Goal: Information Seeking & Learning: Check status

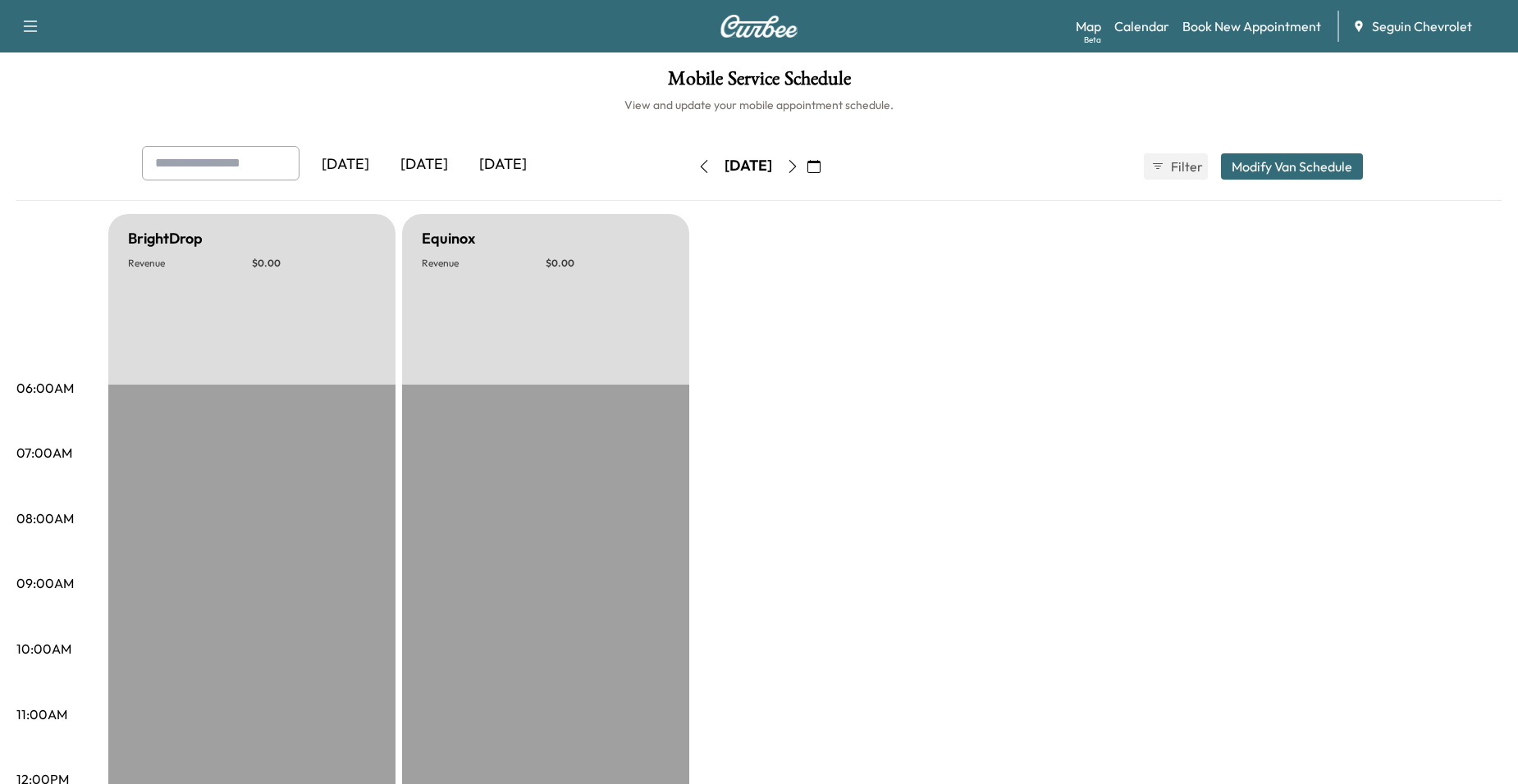
click at [821, 164] on icon "button" at bounding box center [813, 166] width 13 height 13
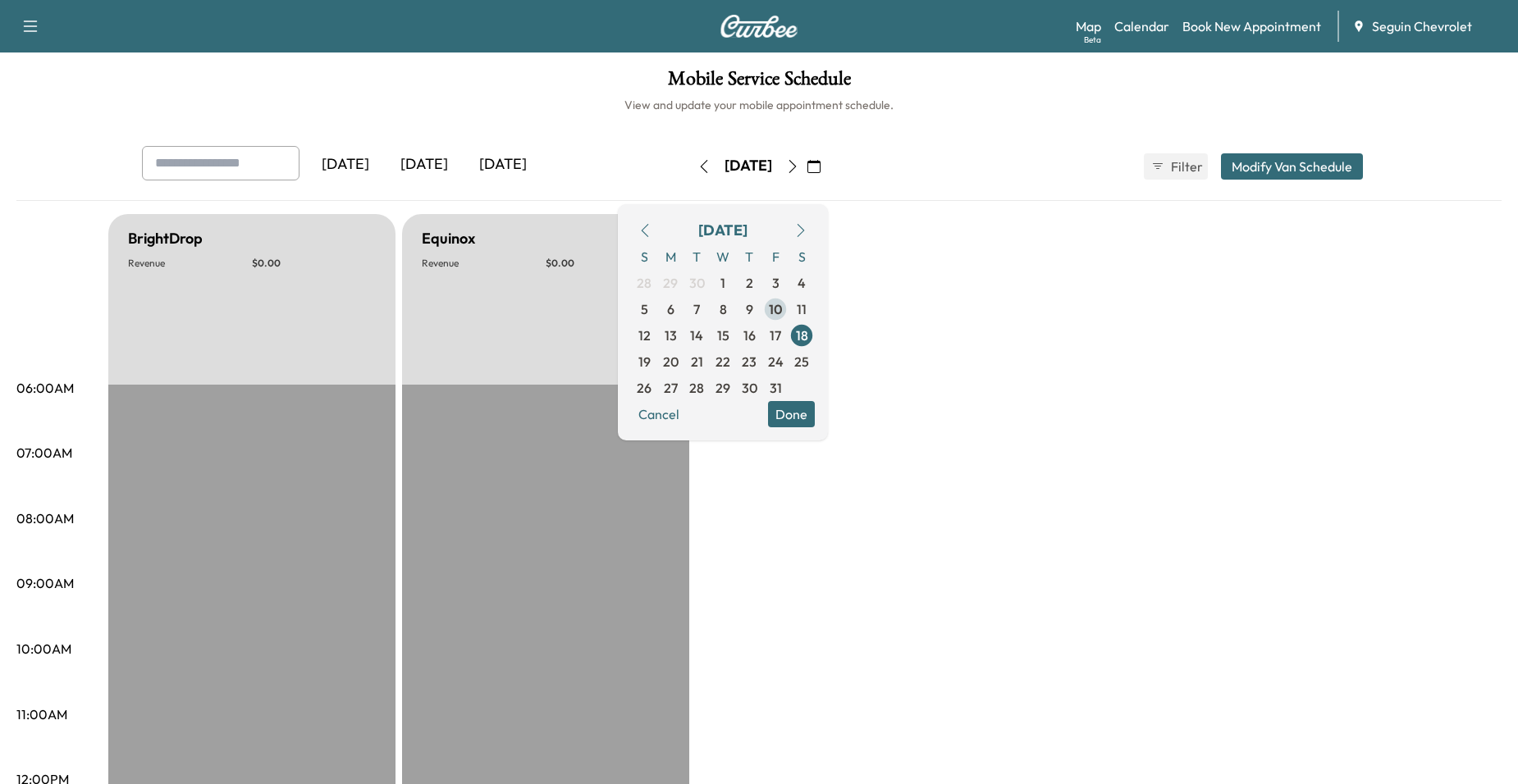
click at [783, 306] on span "10" at bounding box center [776, 309] width 14 height 20
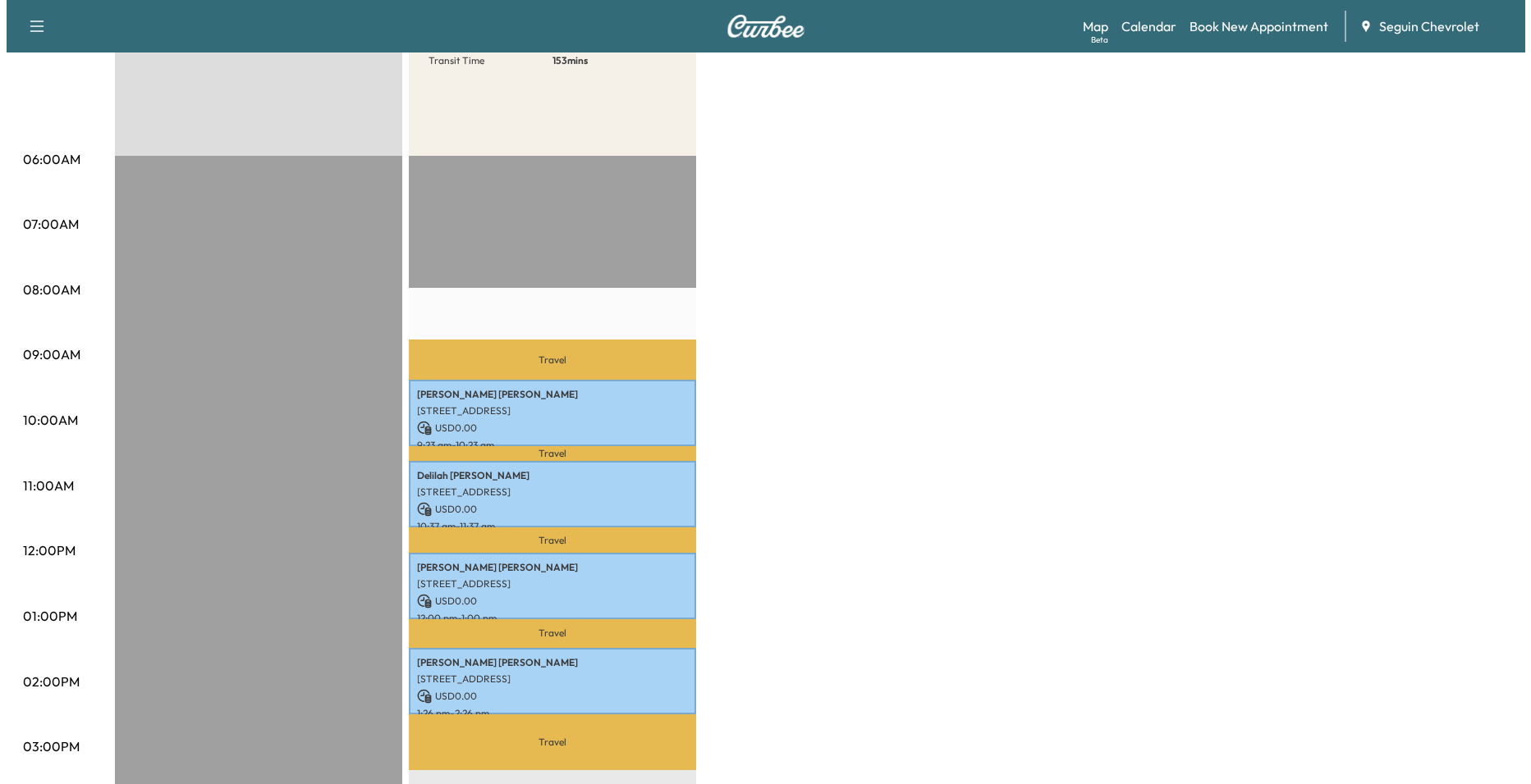
scroll to position [246, 0]
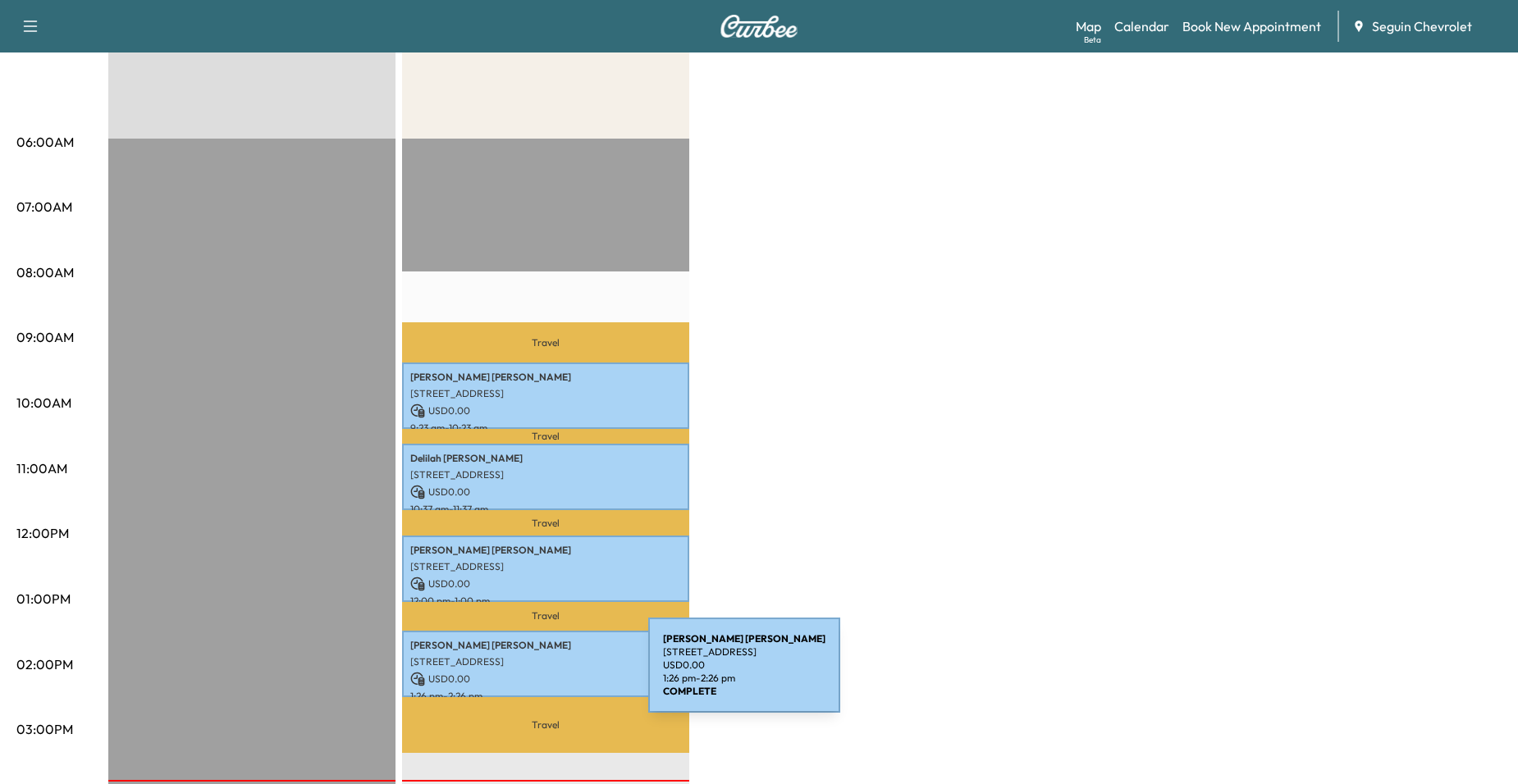
click at [526, 675] on p "USD 0.00" at bounding box center [546, 679] width 271 height 15
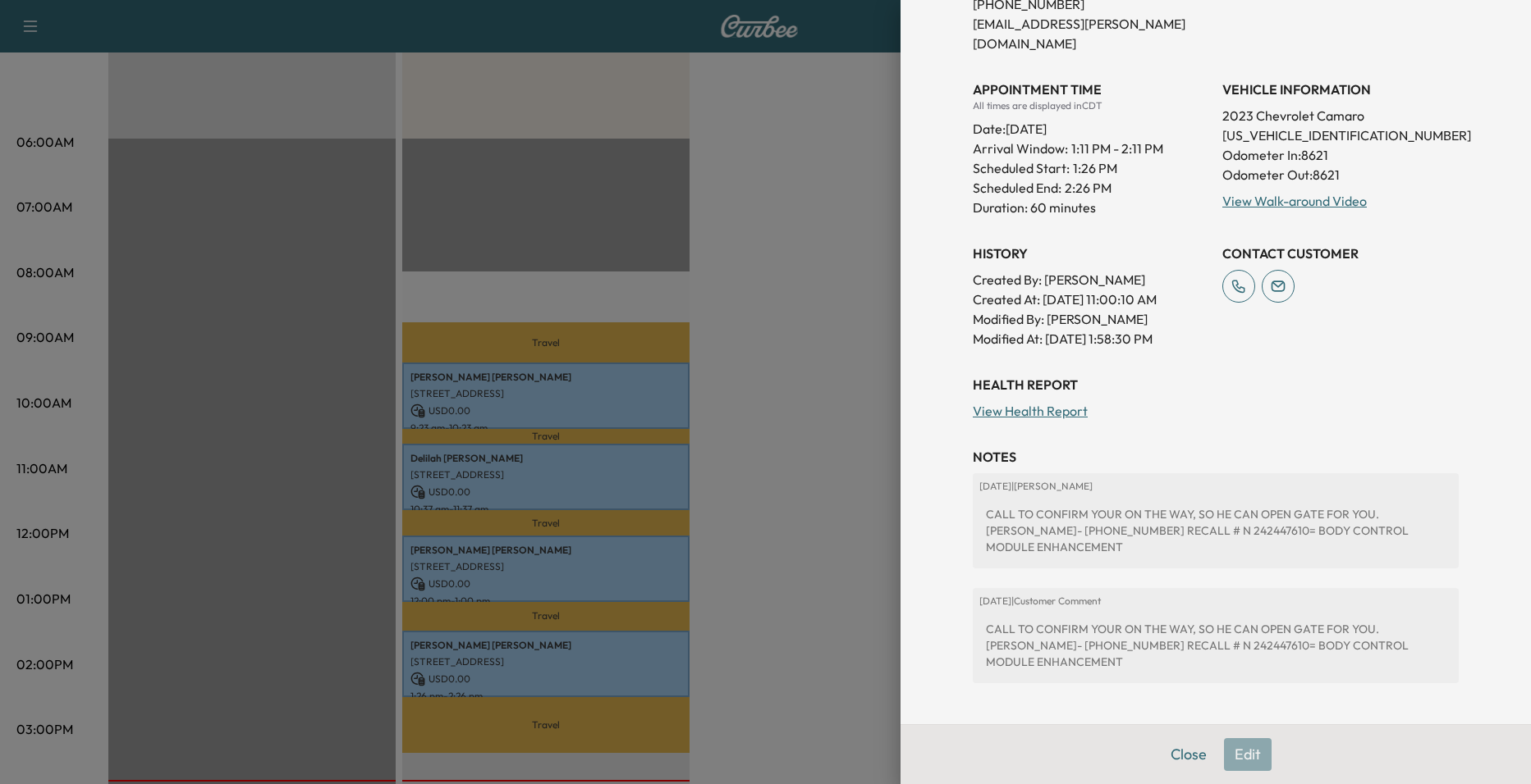
scroll to position [391, 0]
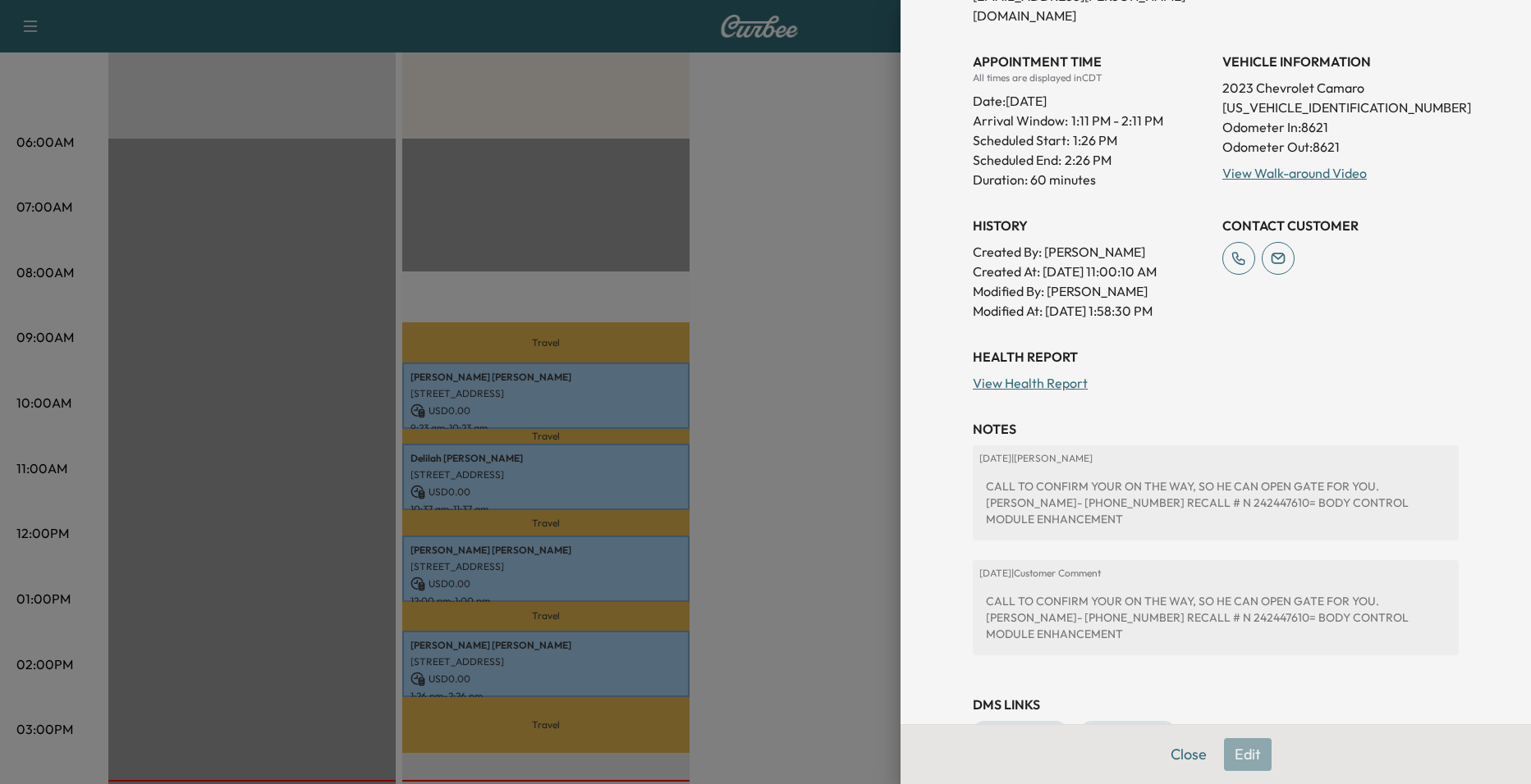
click at [566, 566] on div at bounding box center [766, 392] width 1531 height 784
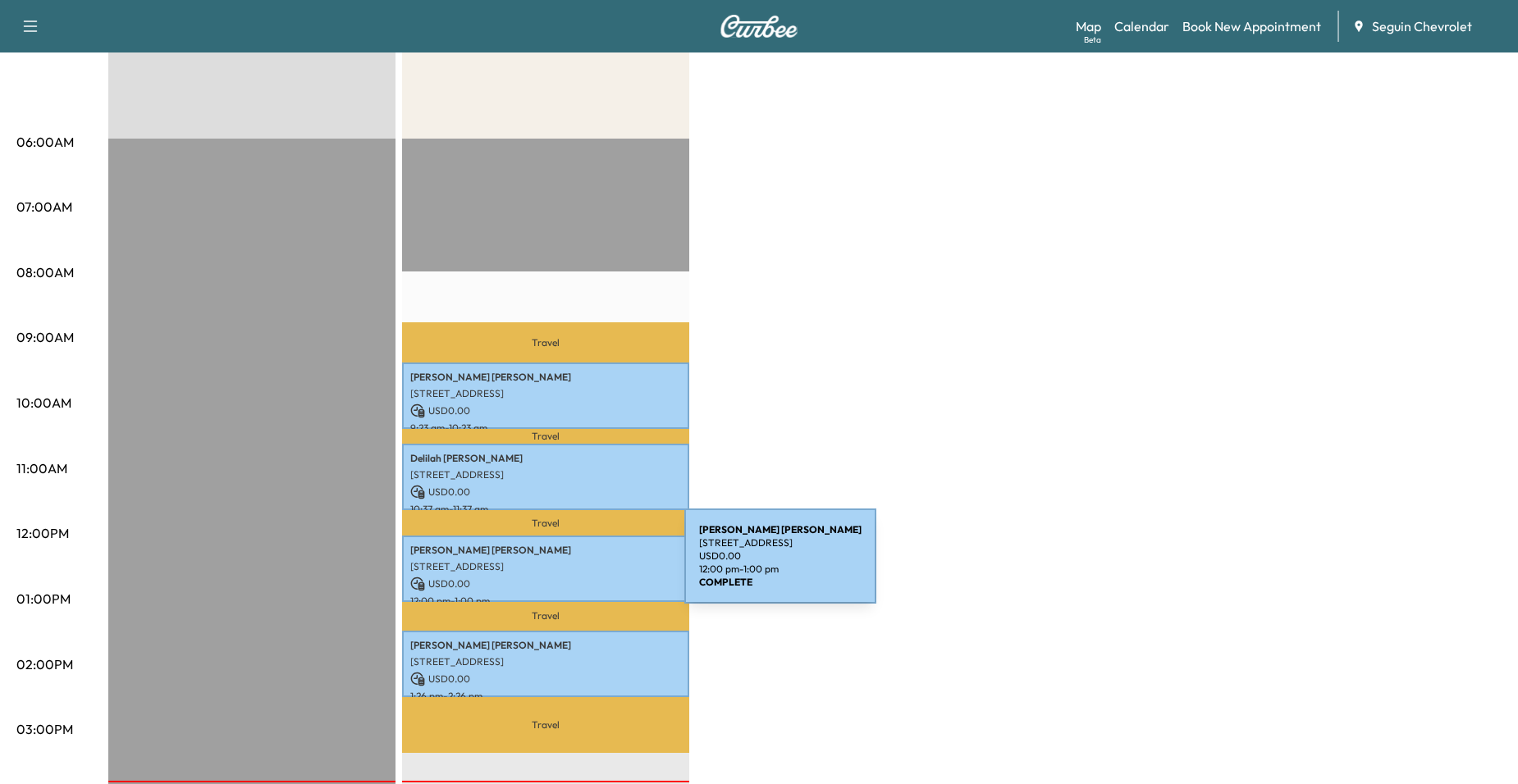
click at [561, 566] on p "14301 PEMBRIDGE DR, SAN ANTONIO, TX 78247, US" at bounding box center [546, 566] width 271 height 13
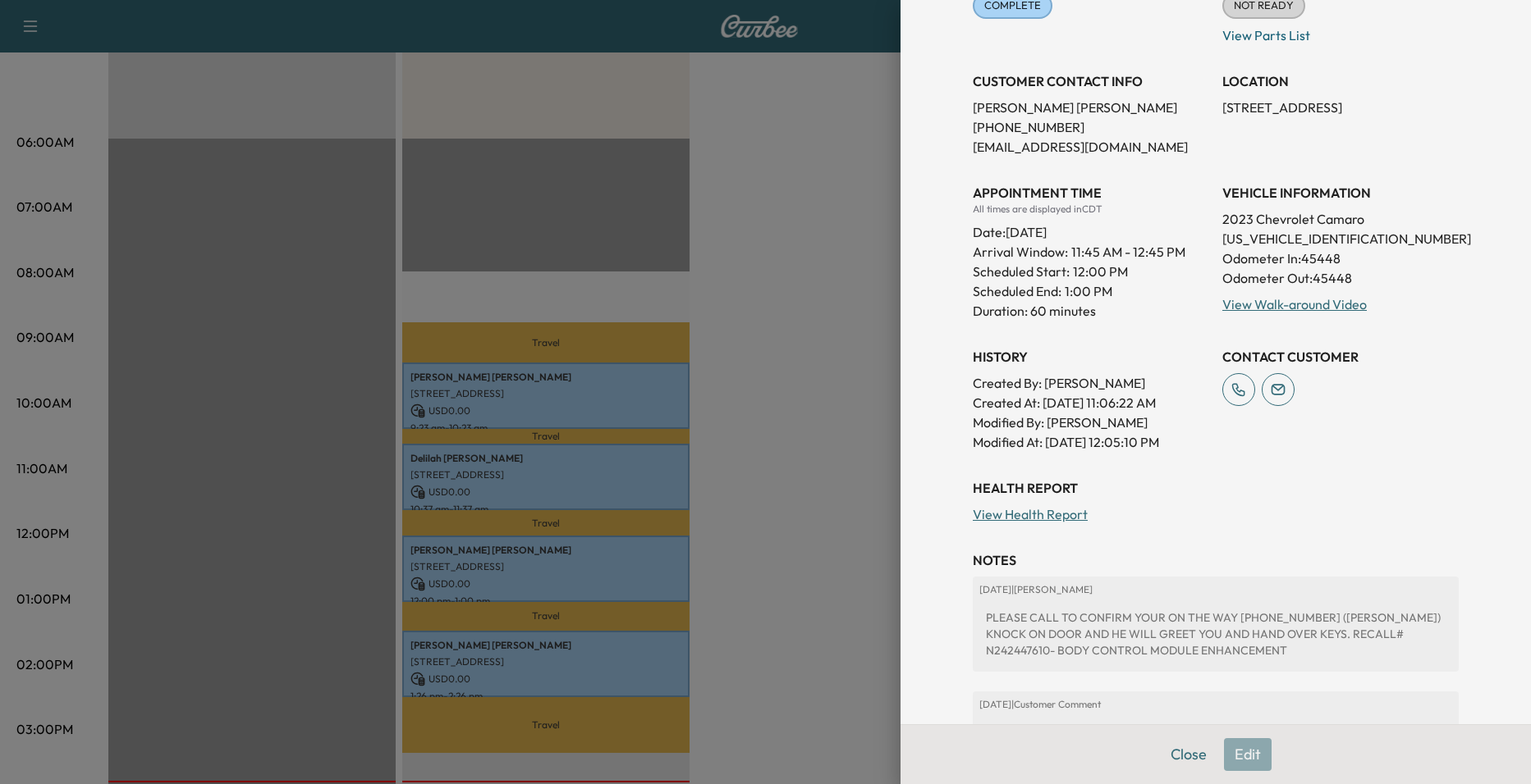
scroll to position [423, 0]
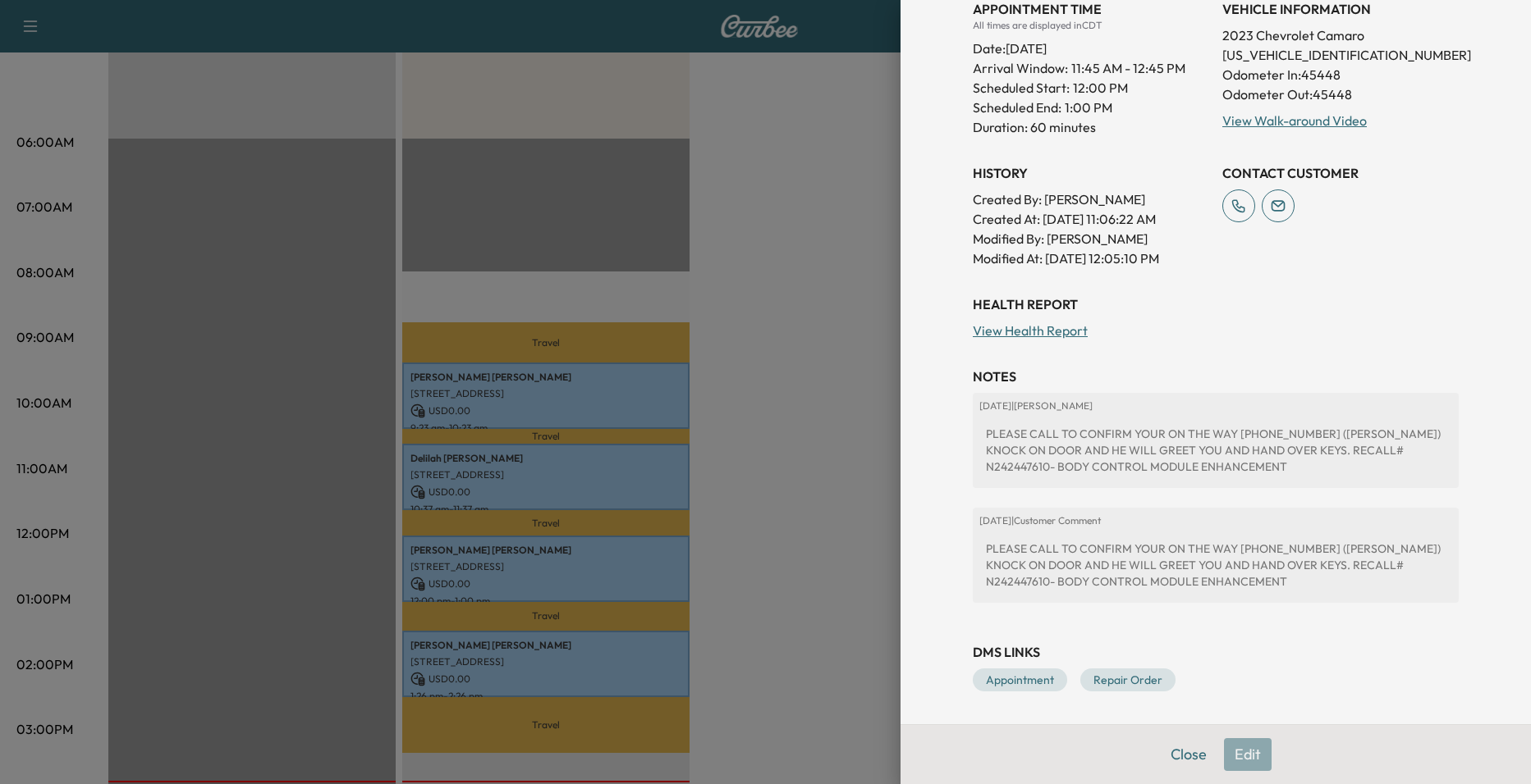
click at [826, 379] on div at bounding box center [766, 392] width 1531 height 784
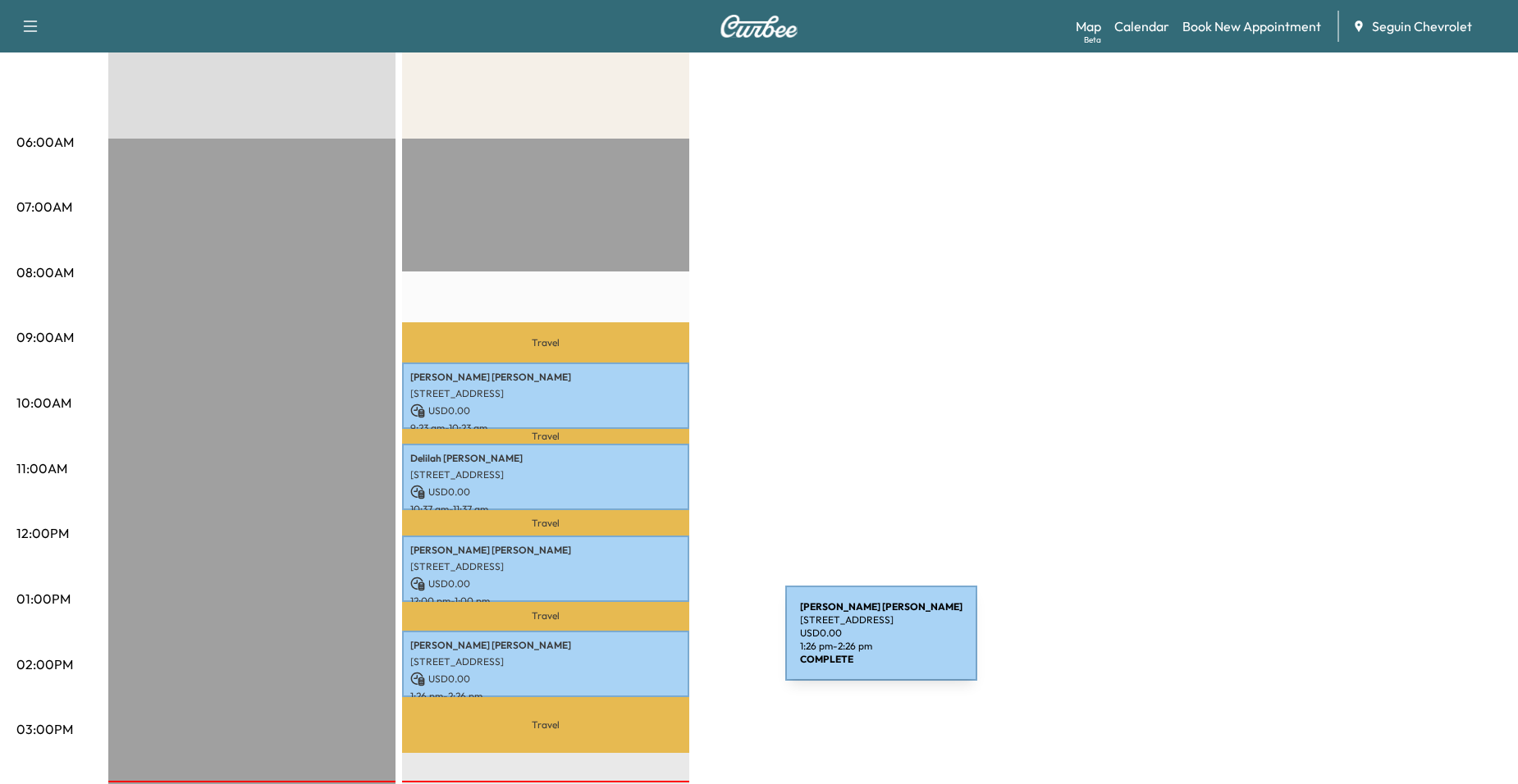
click at [663, 643] on p "Hector Caballero" at bounding box center [546, 645] width 271 height 13
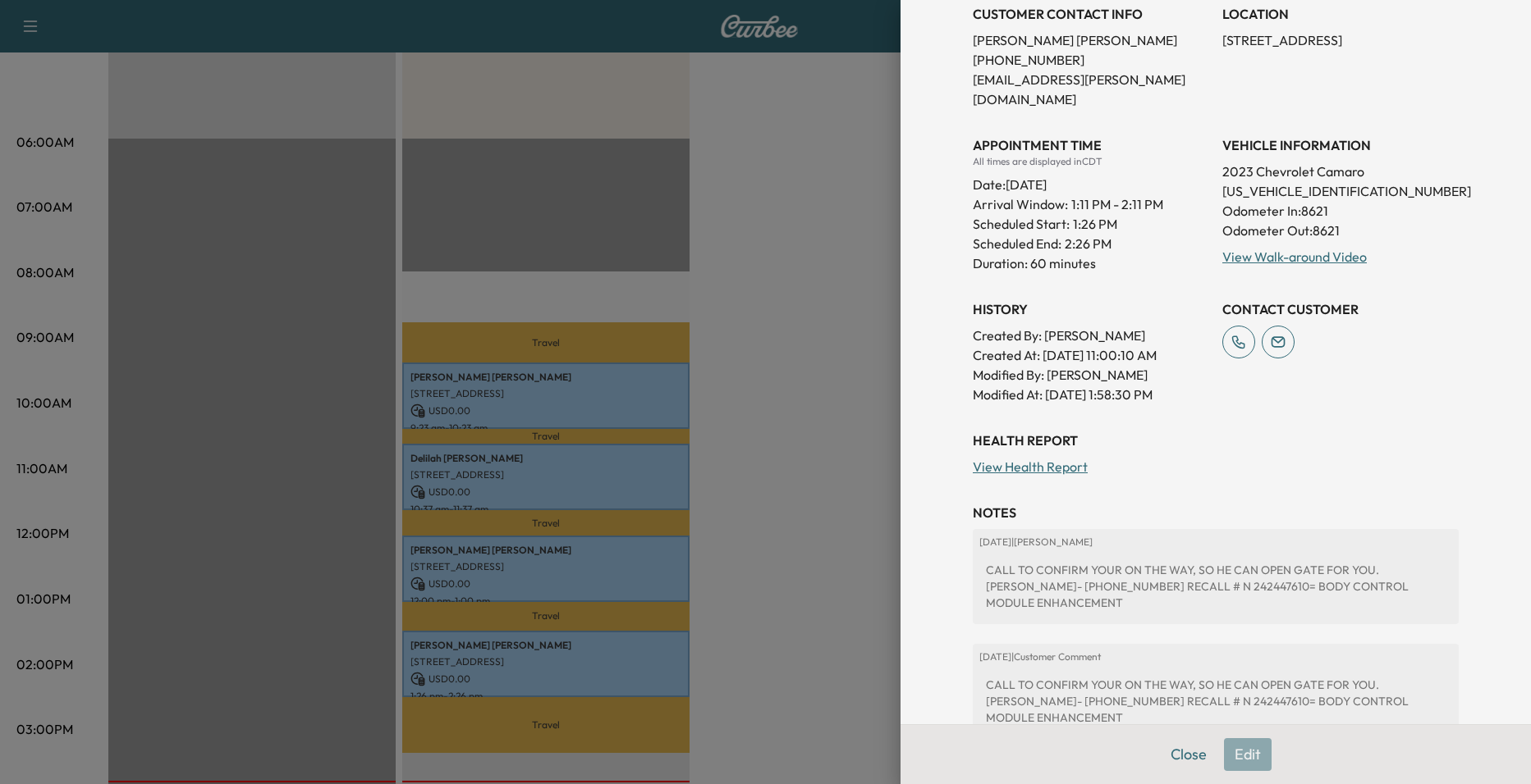
scroll to position [328, 0]
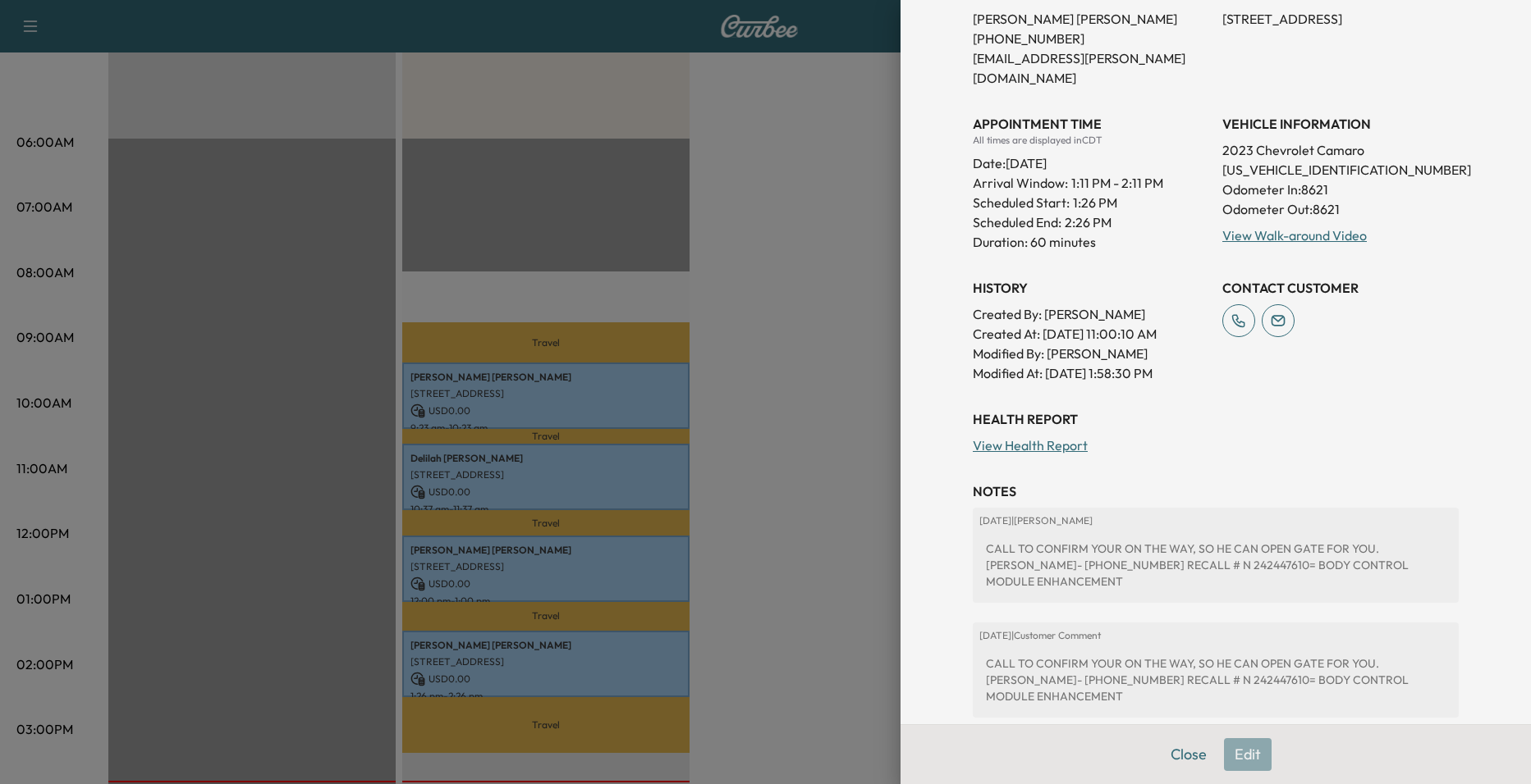
click at [840, 457] on div at bounding box center [766, 392] width 1531 height 784
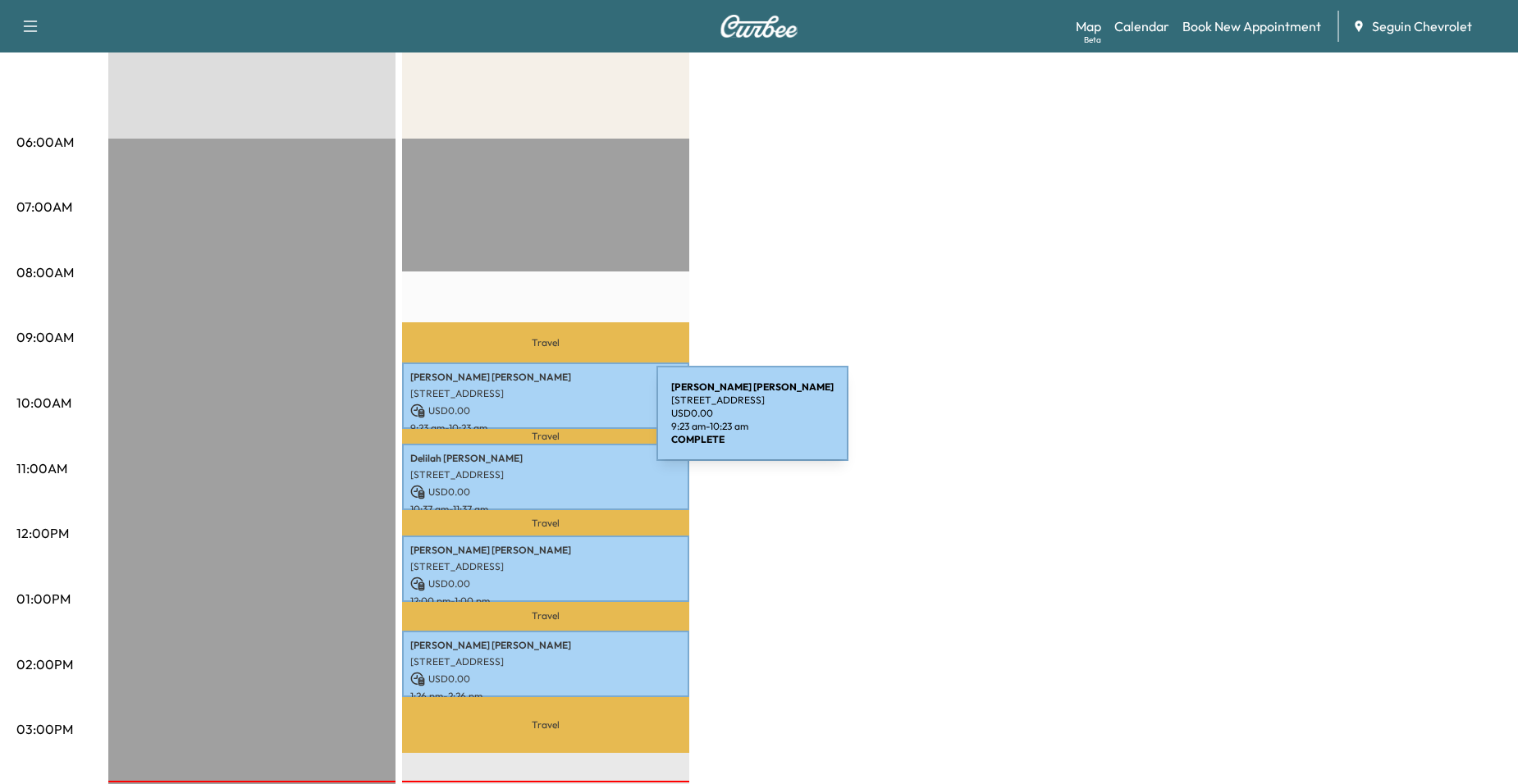
click at [533, 423] on p "9:23 am - 10:23 am" at bounding box center [546, 428] width 271 height 13
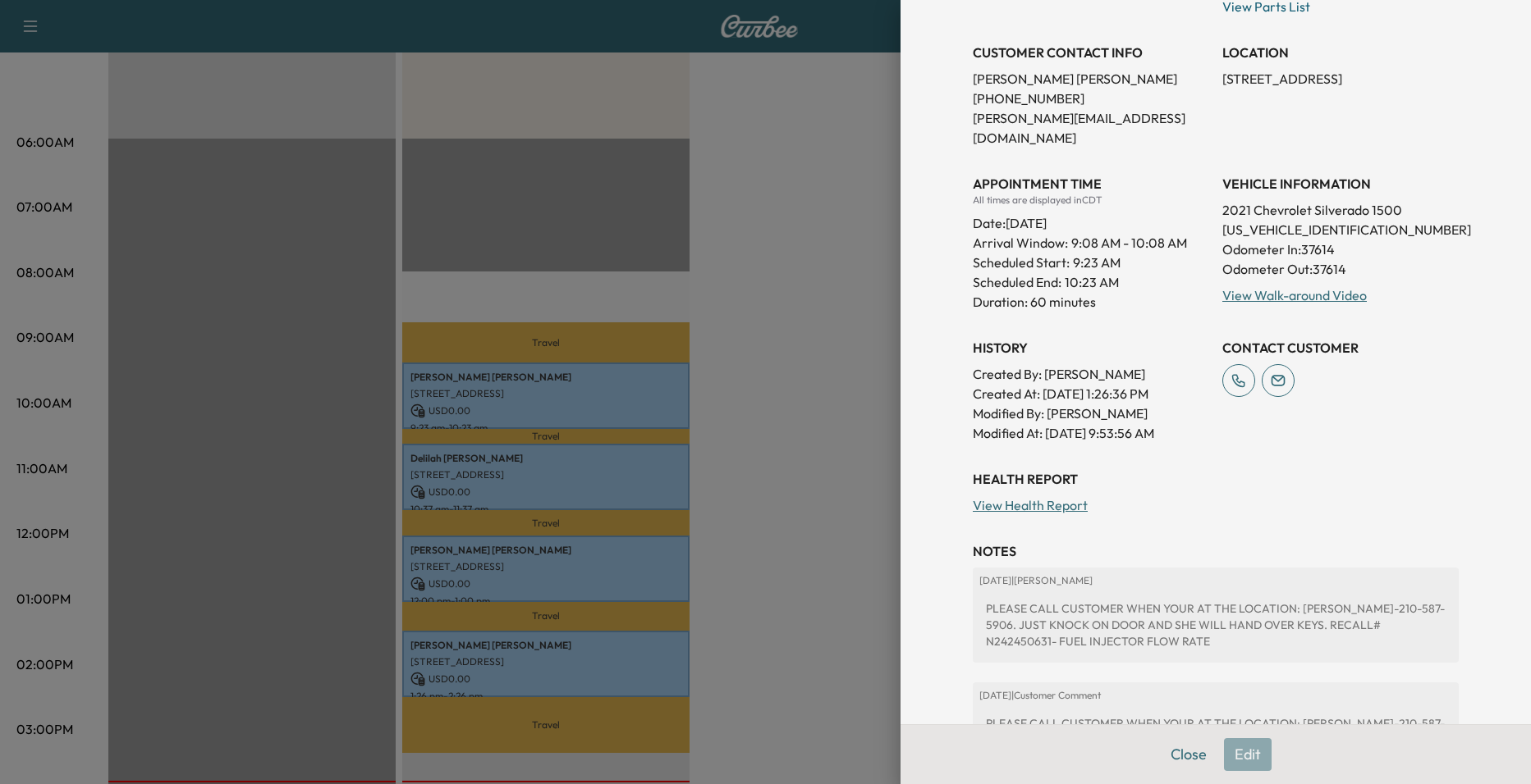
scroll to position [423, 0]
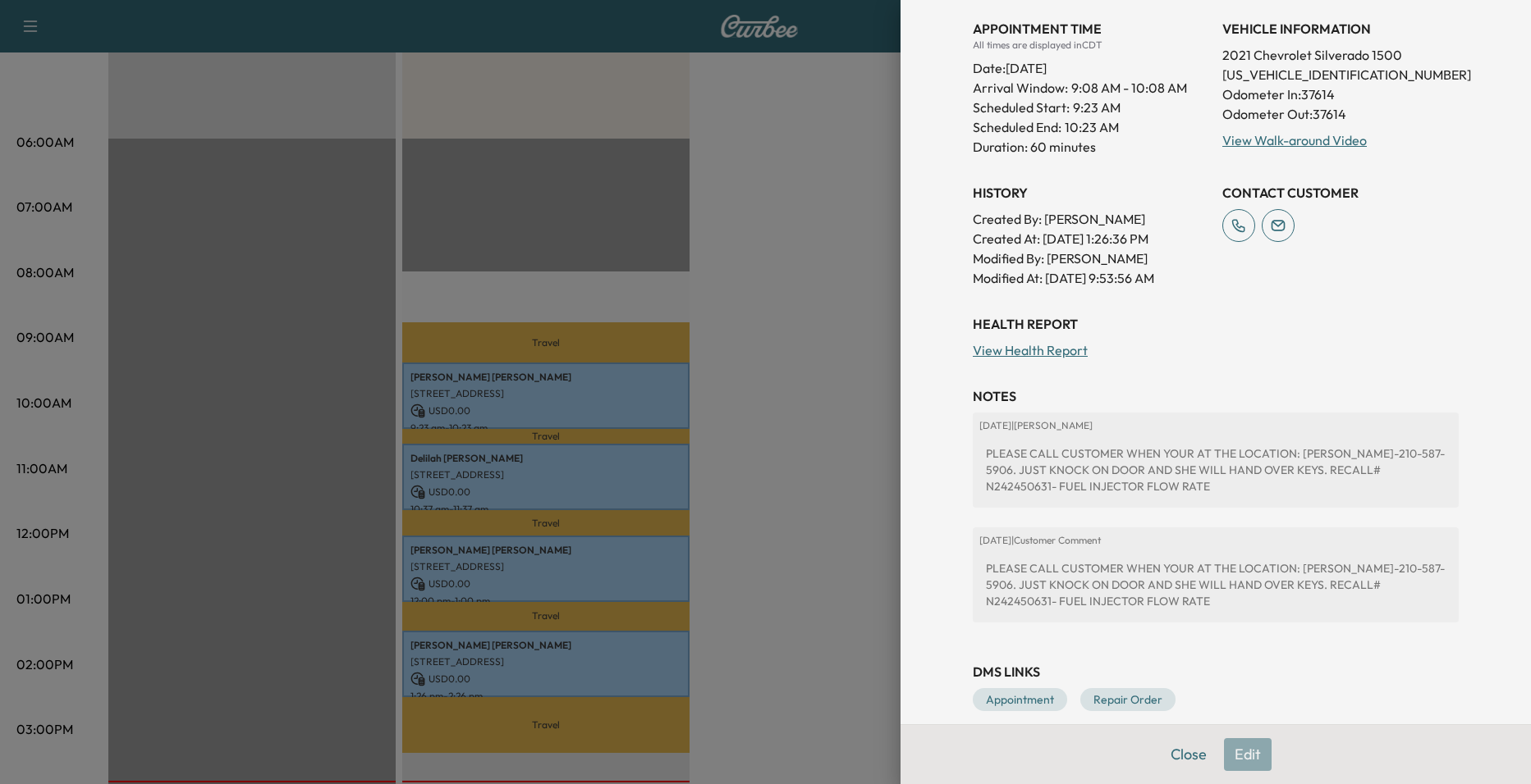
click at [869, 432] on div at bounding box center [766, 392] width 1531 height 784
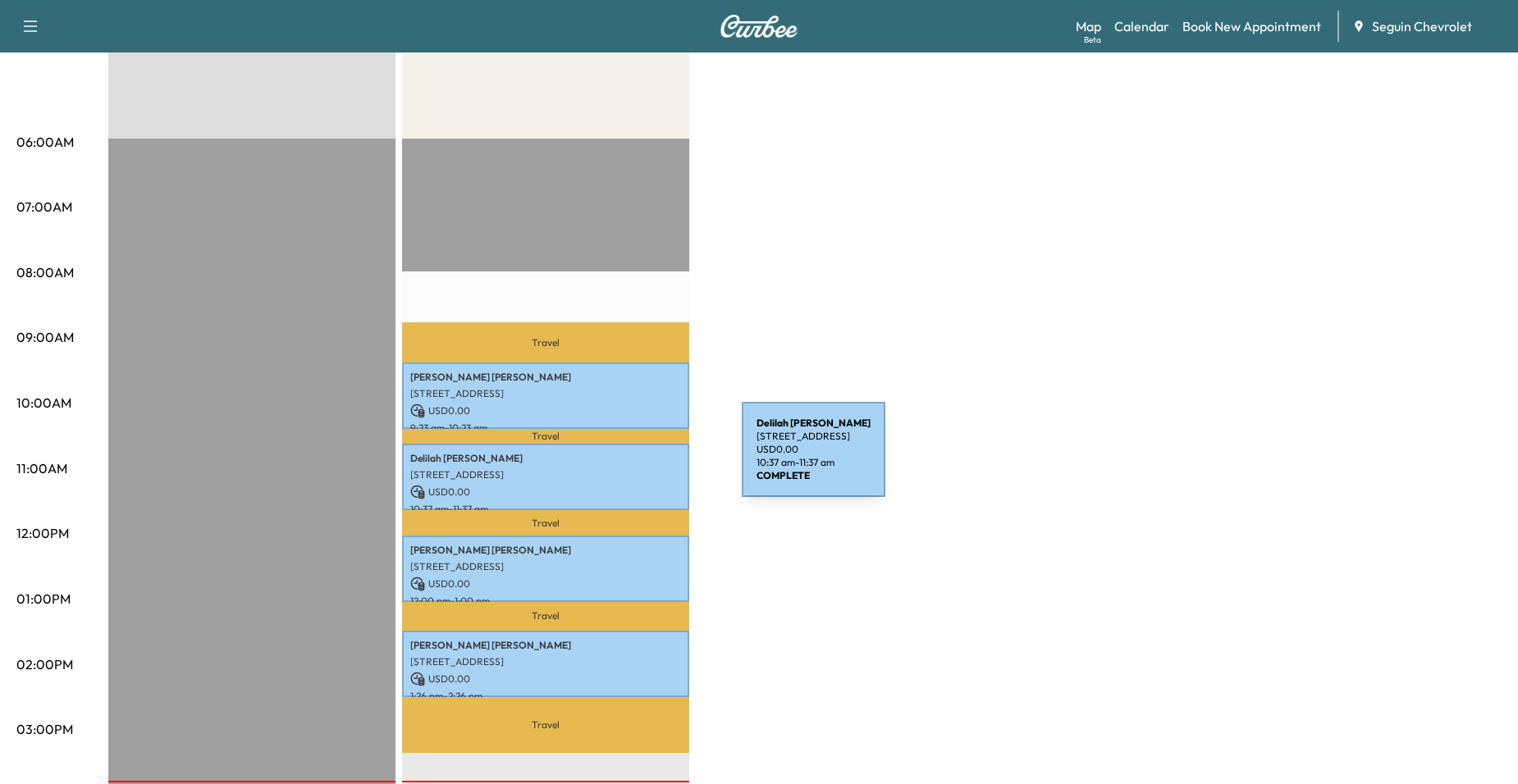
click at [619, 460] on p "Delilah Limas" at bounding box center [546, 458] width 271 height 13
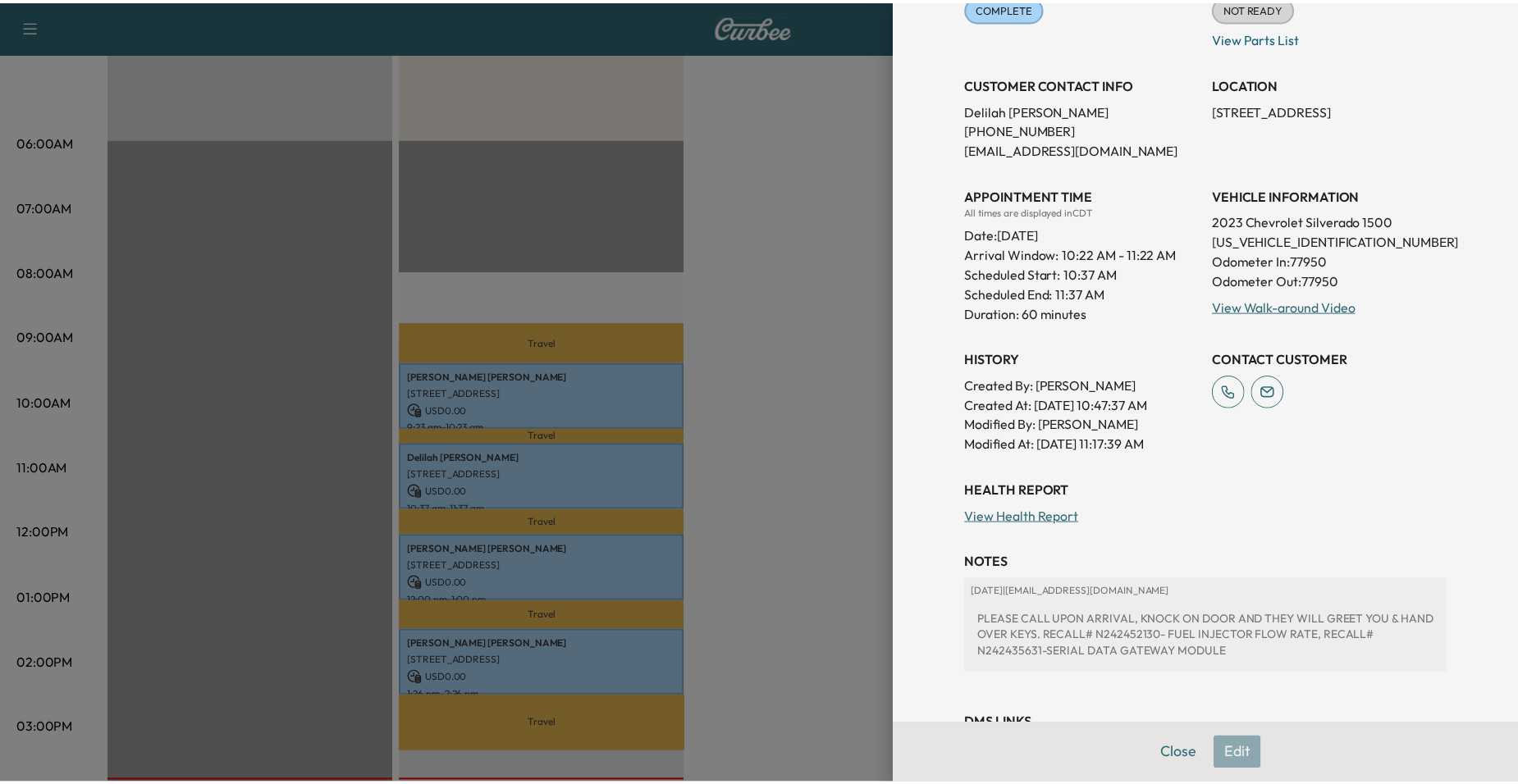
scroll to position [246, 0]
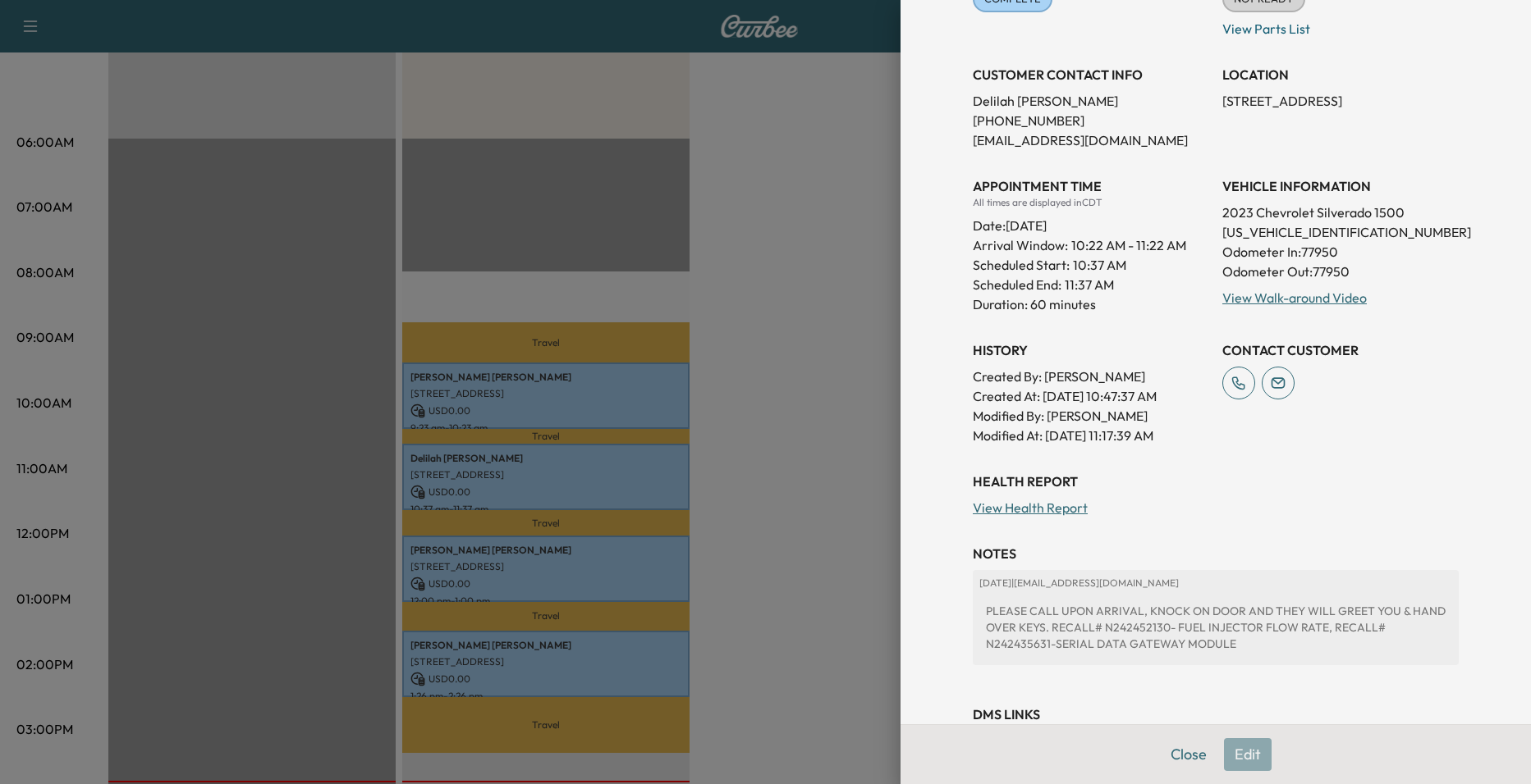
click at [791, 409] on div at bounding box center [766, 392] width 1531 height 784
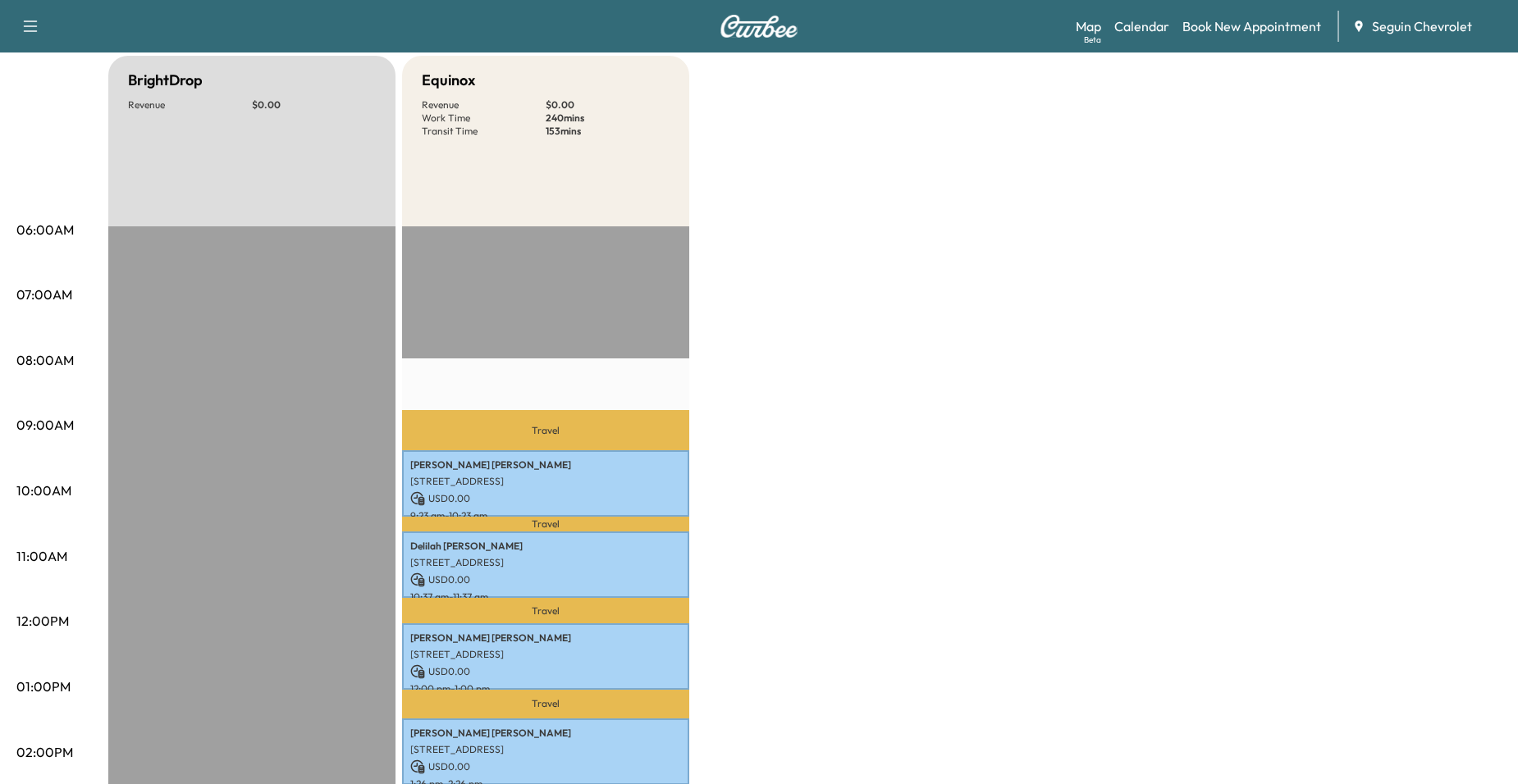
scroll to position [82, 0]
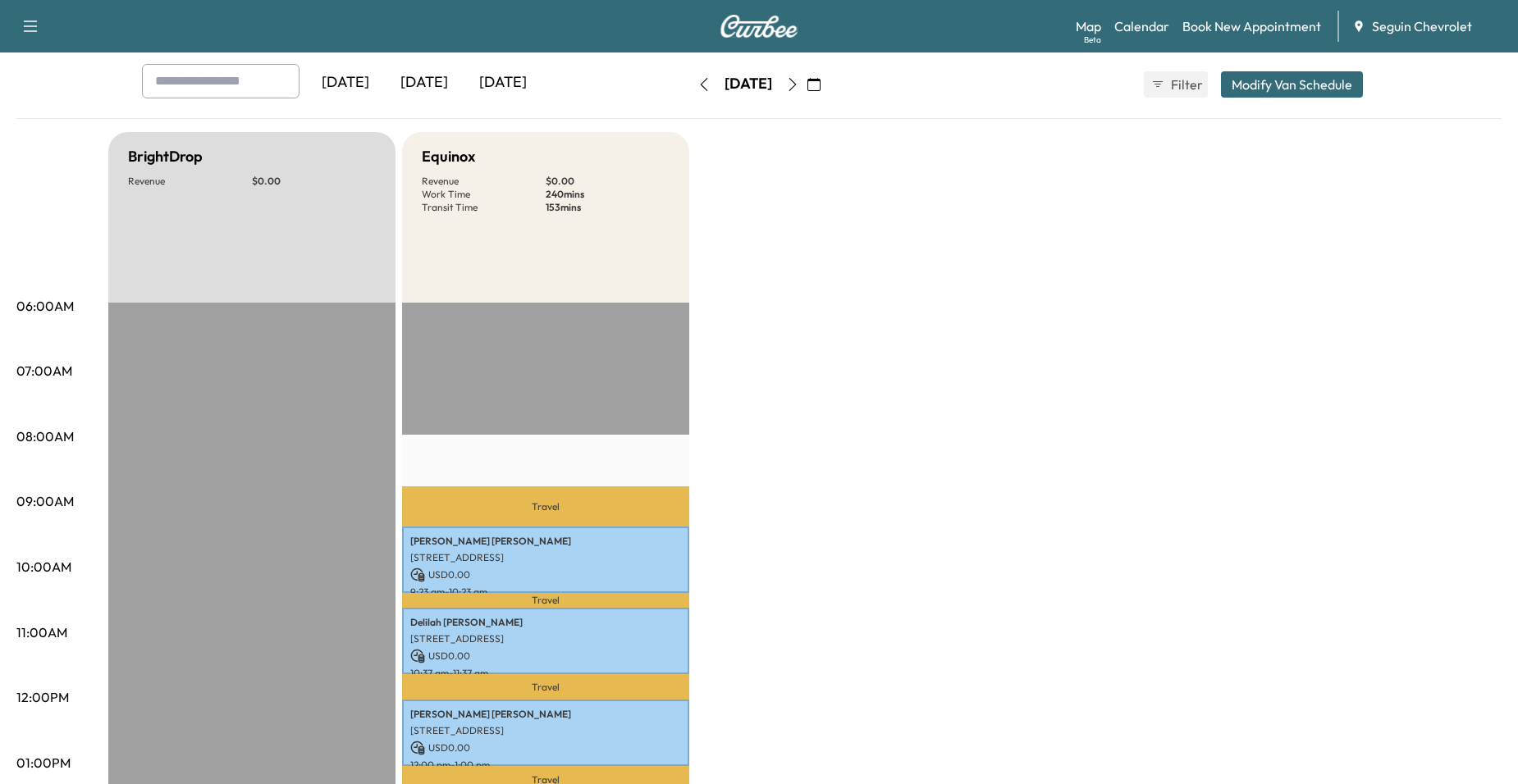
click at [807, 86] on button "button" at bounding box center [793, 84] width 28 height 27
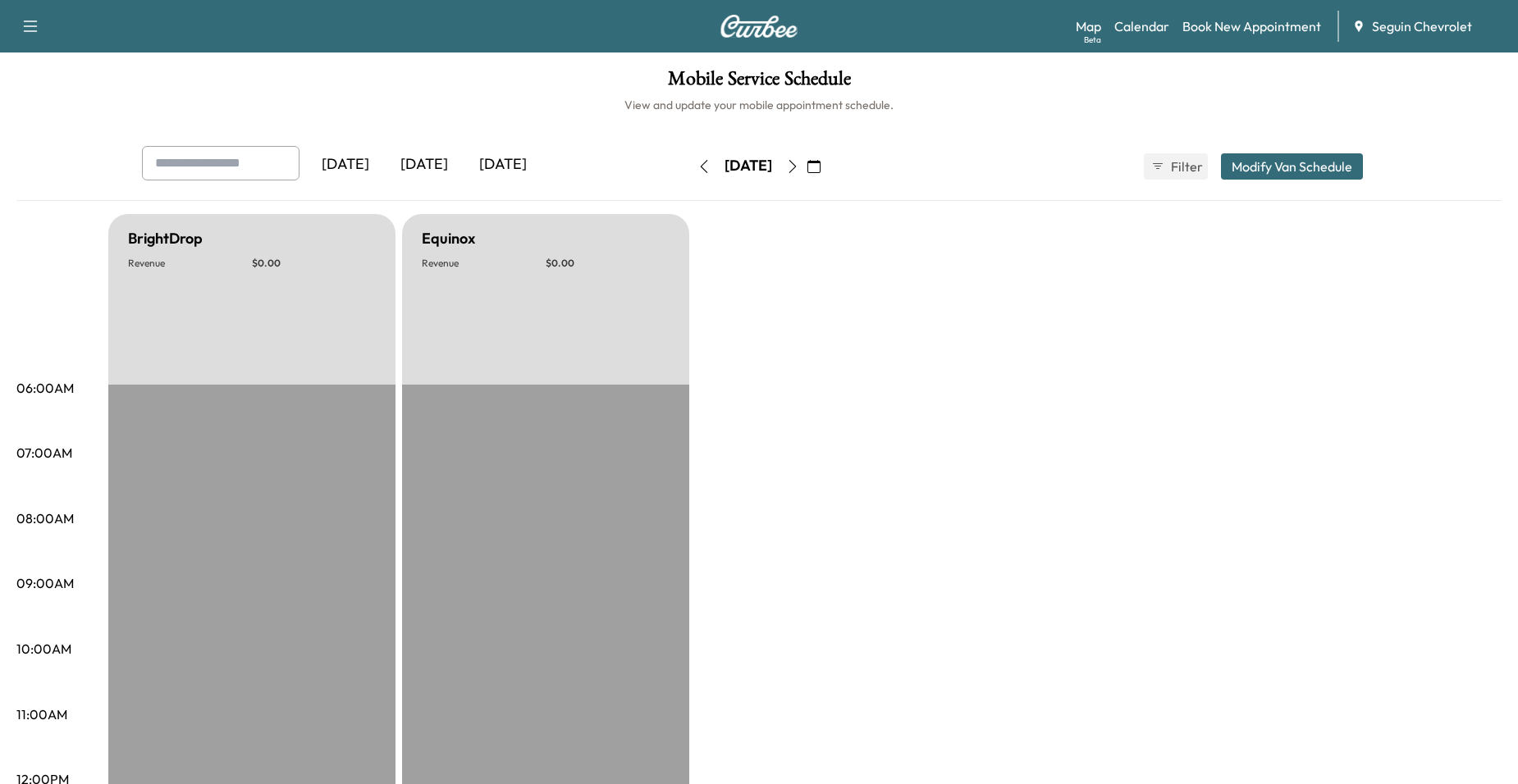
click at [800, 160] on icon "button" at bounding box center [792, 166] width 13 height 13
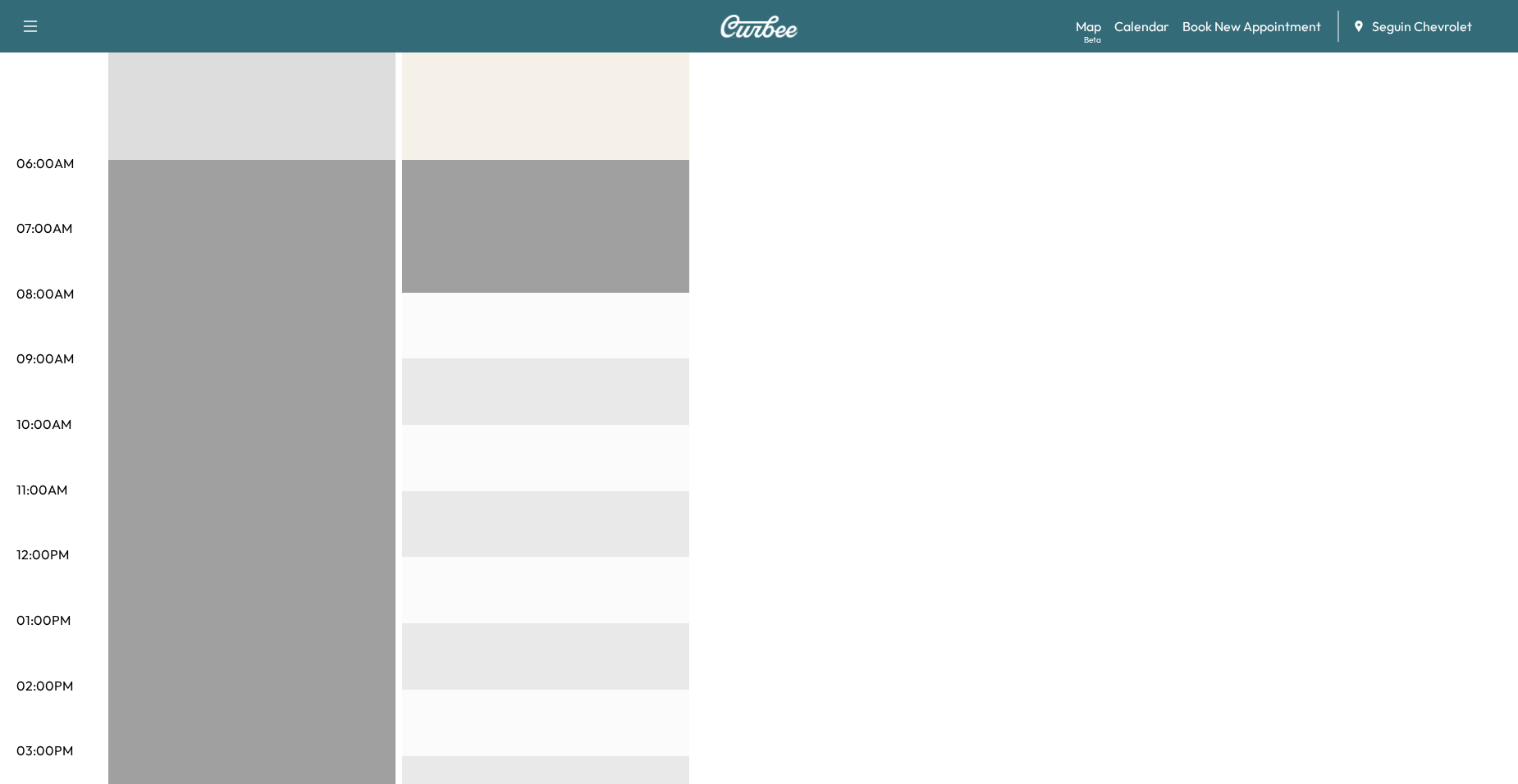
scroll to position [82, 0]
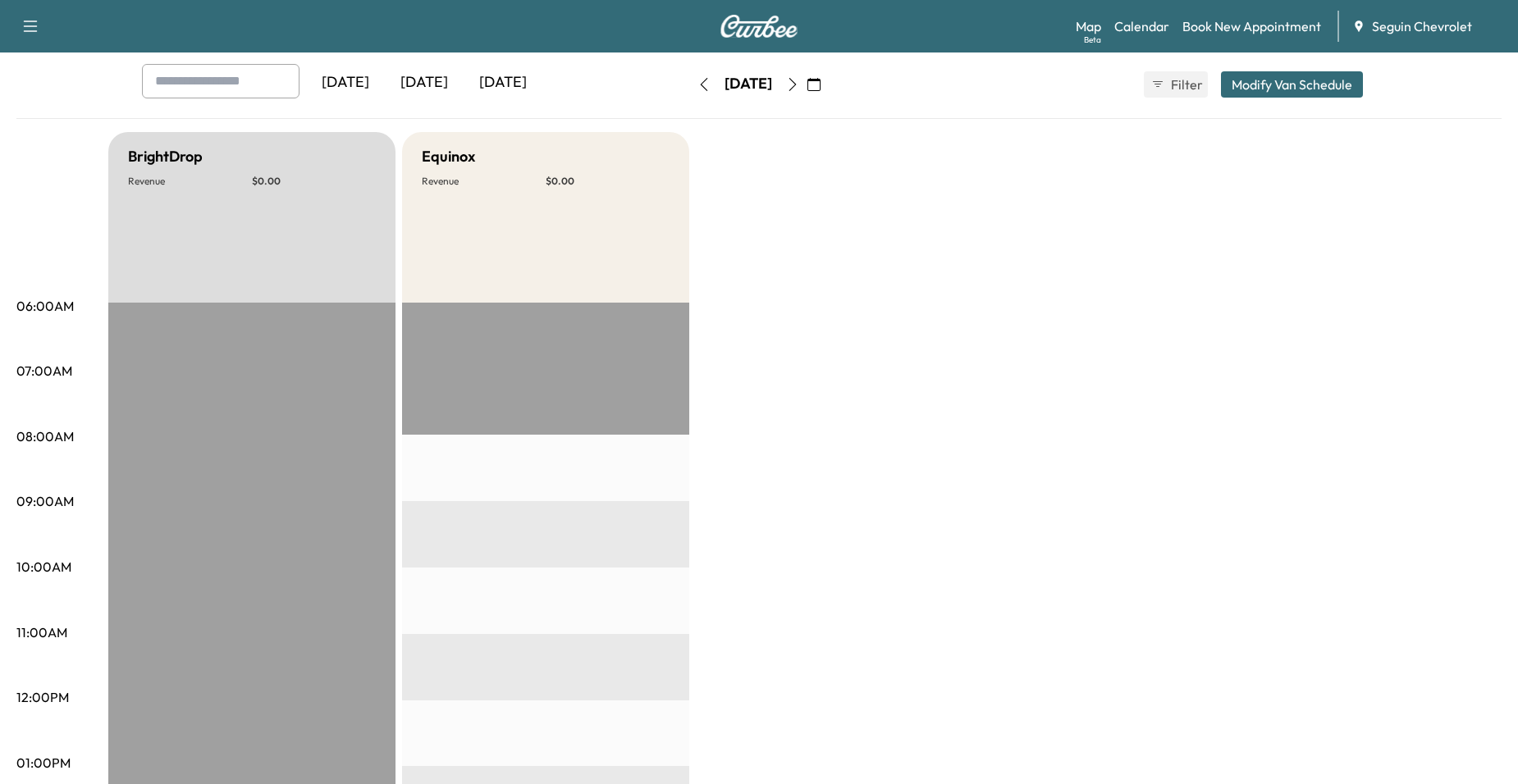
click at [807, 91] on button "button" at bounding box center [793, 84] width 28 height 27
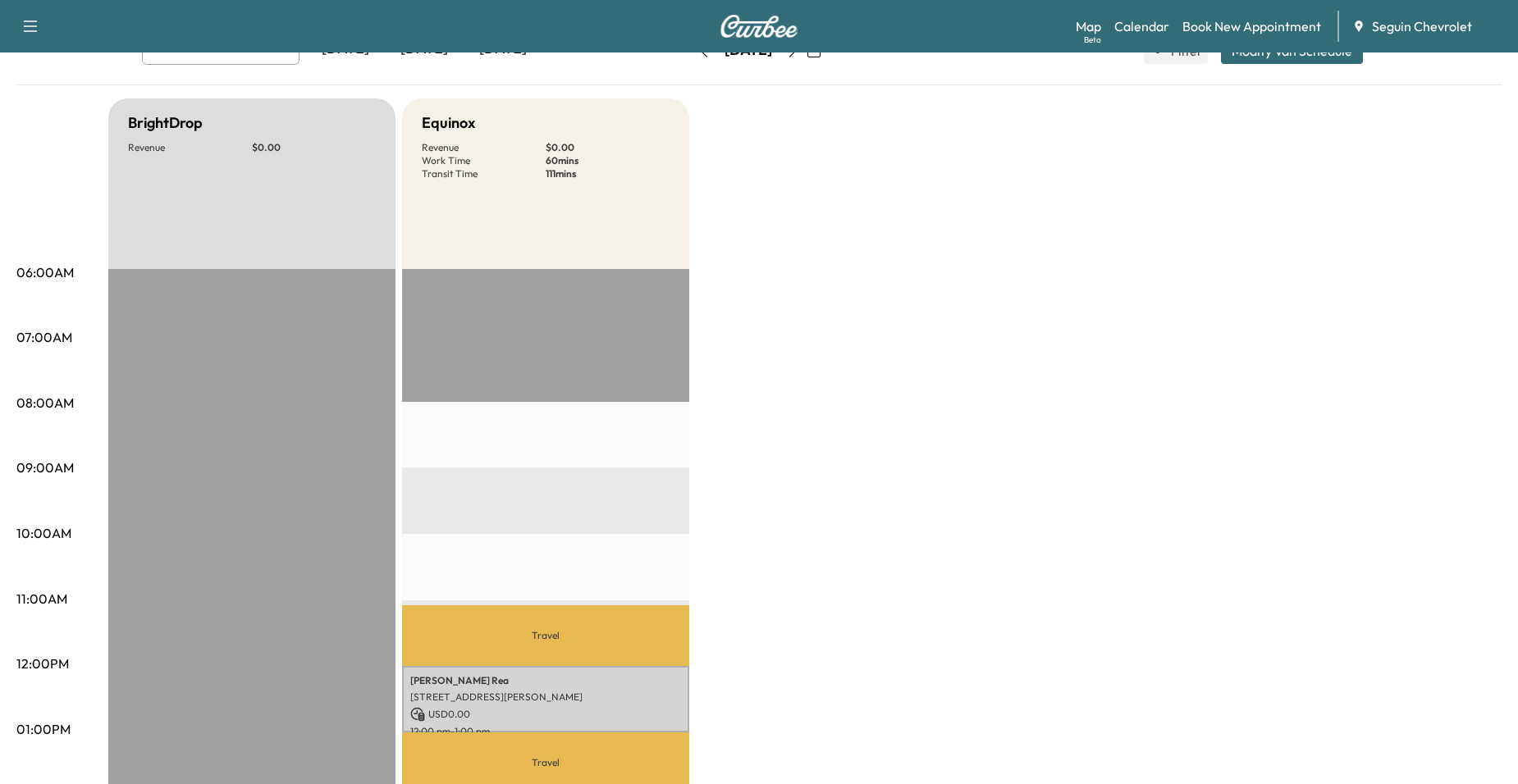
scroll to position [82, 0]
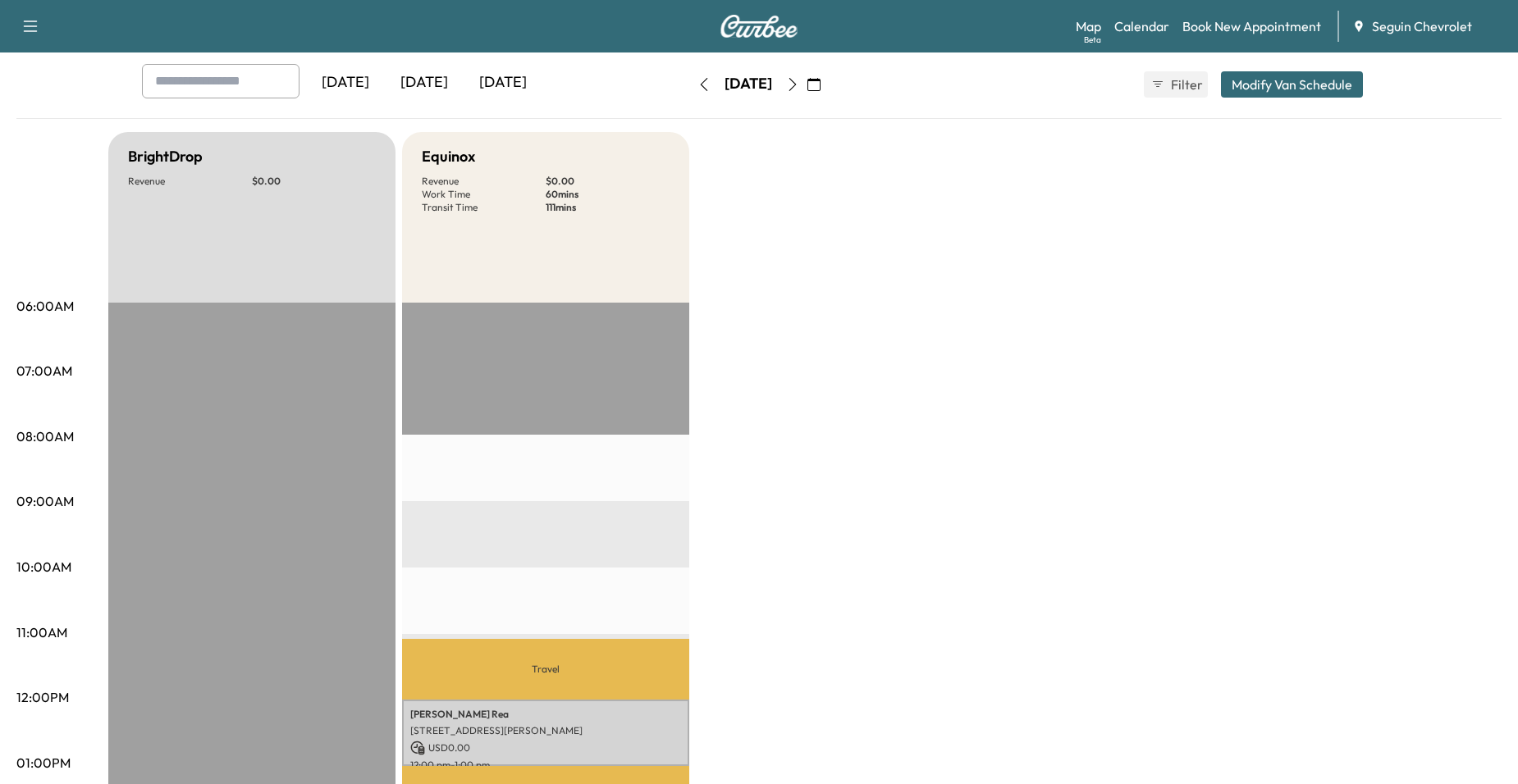
click at [828, 99] on div "Tuesday, October 14 October 2025 S M T W T F S 28 29 30 1 2 3 4 5 6 7 8 9 10 11…" at bounding box center [759, 84] width 138 height 52
click at [807, 92] on button "button" at bounding box center [793, 84] width 28 height 27
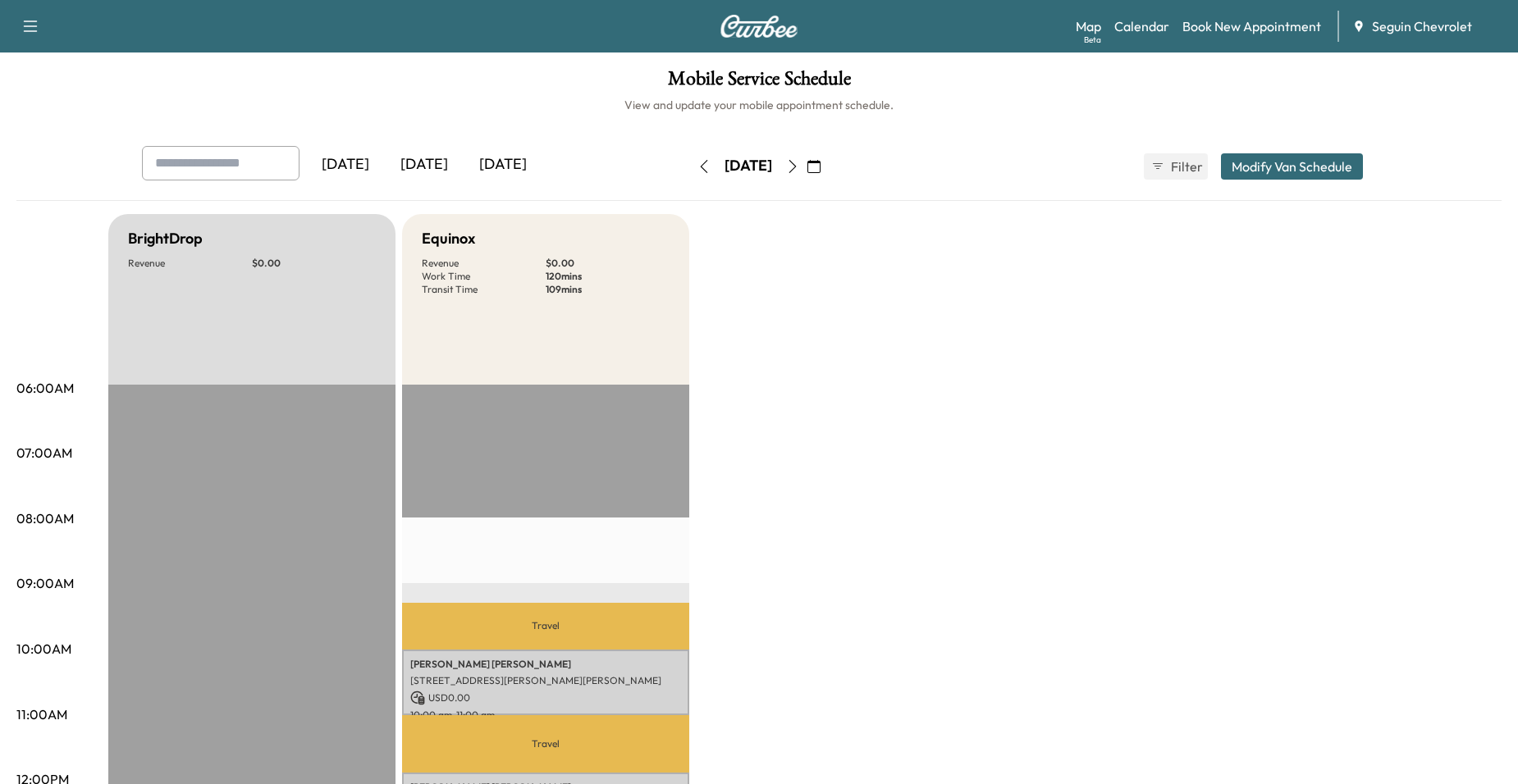
click at [807, 154] on button "button" at bounding box center [793, 166] width 28 height 27
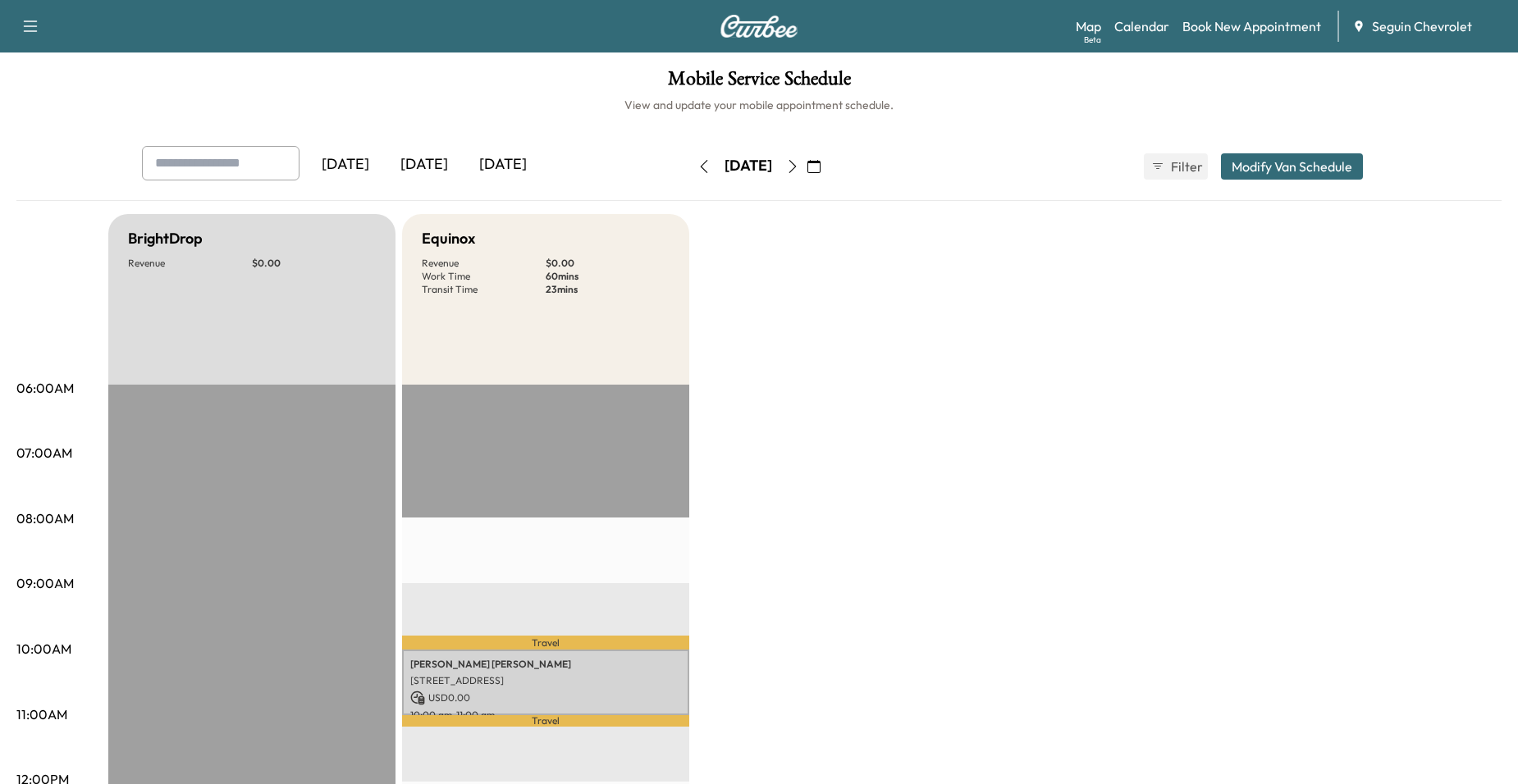
click at [807, 156] on button "button" at bounding box center [793, 166] width 28 height 27
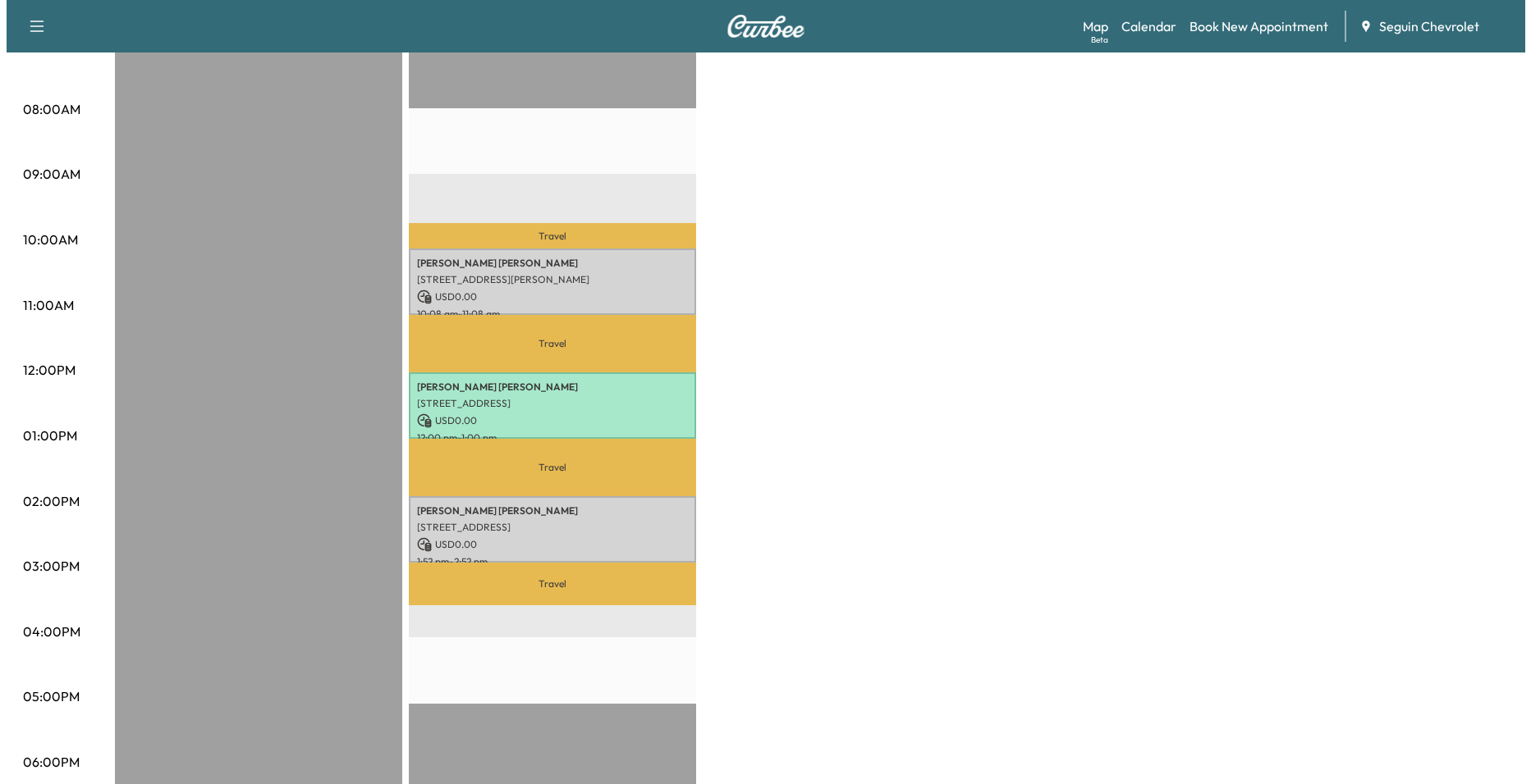
scroll to position [410, 0]
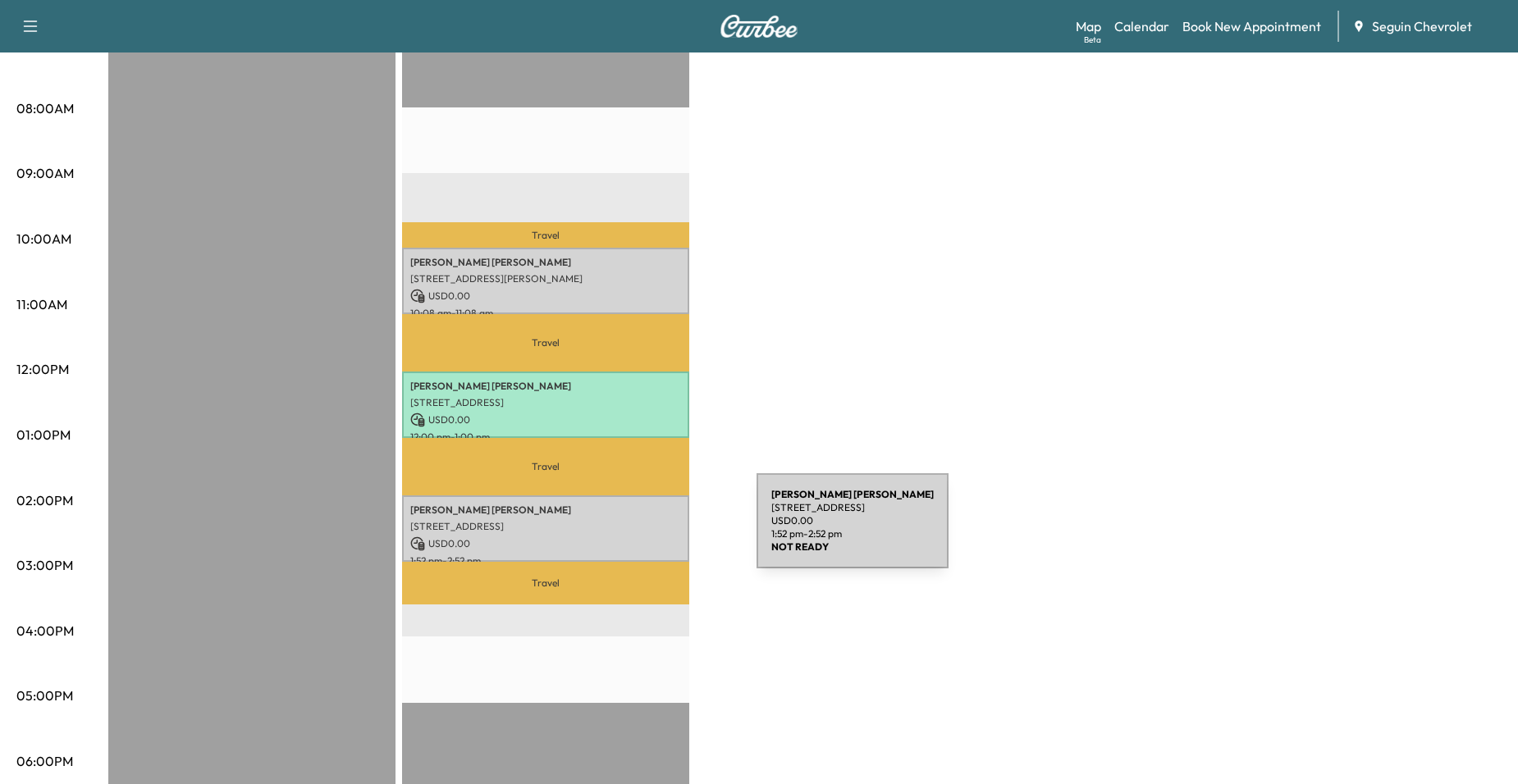
click at [633, 536] on p "USD 0.00" at bounding box center [546, 543] width 271 height 15
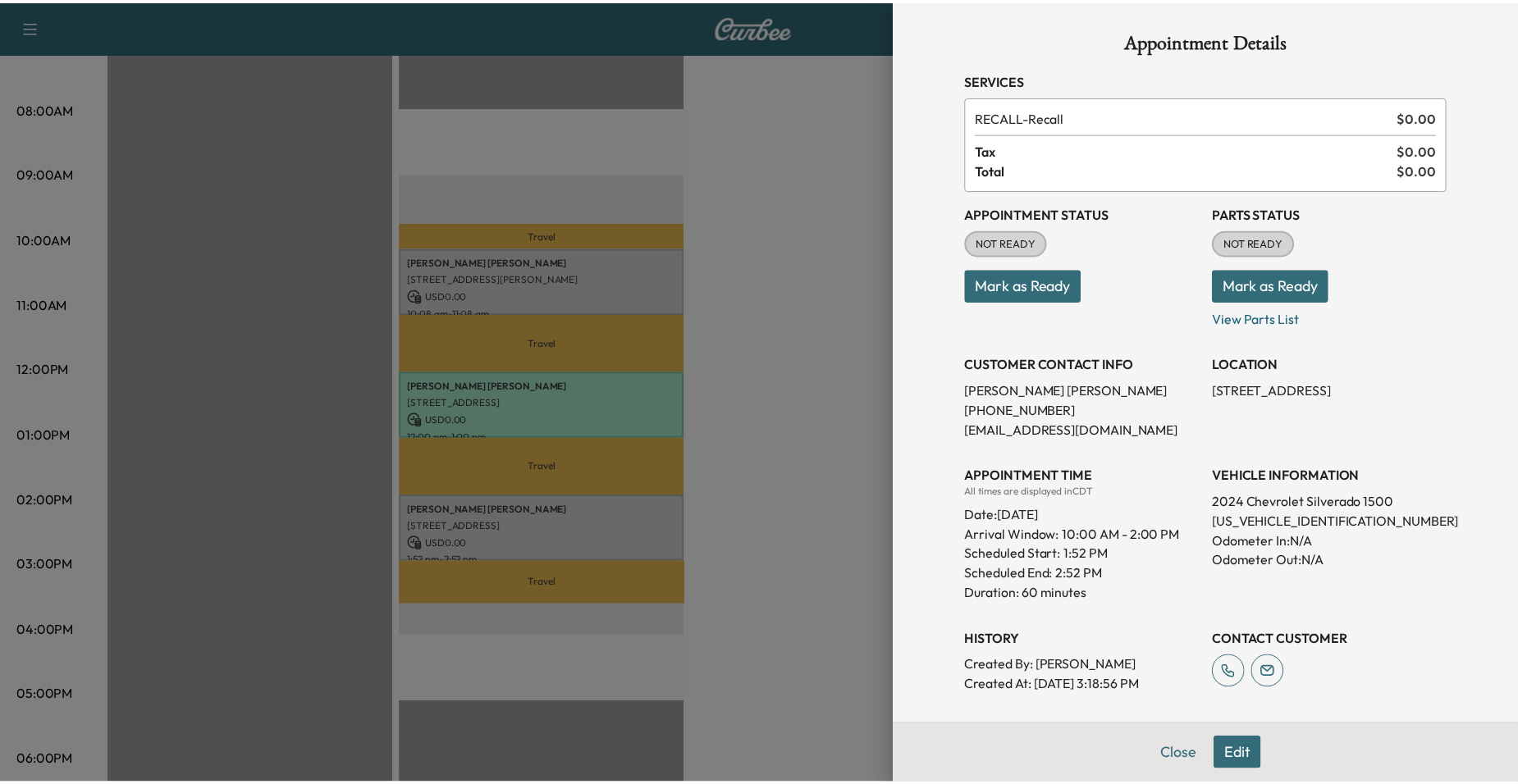
scroll to position [0, 0]
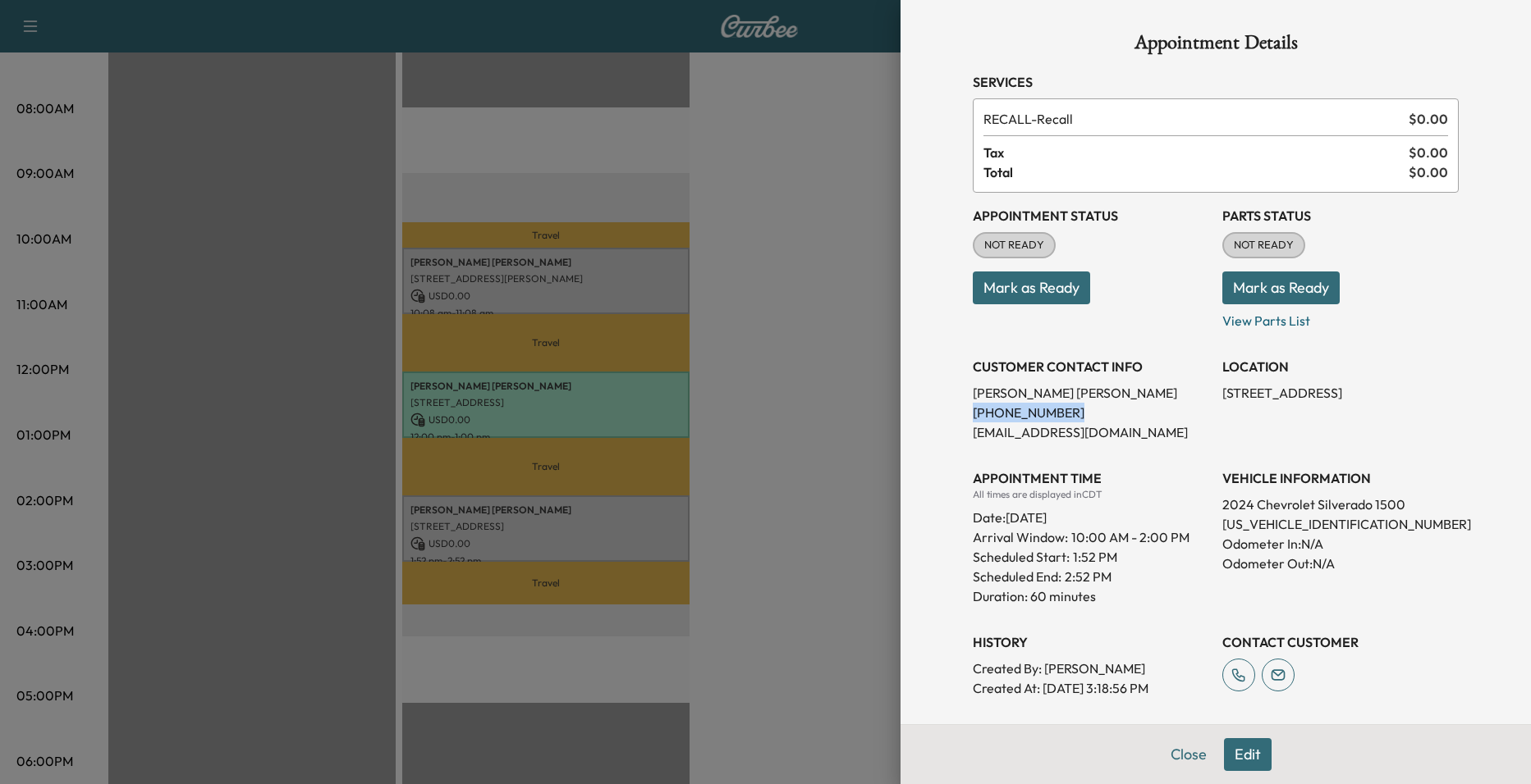
drag, startPoint x: 957, startPoint y: 411, endPoint x: 1054, endPoint y: 411, distance: 97.0
click at [1054, 411] on div "Appointment Details Services RECALL - Recall $ 0.00 Tax $ 0.00 Total $ 0.00 App…" at bounding box center [1216, 476] width 525 height 951
drag, startPoint x: 1054, startPoint y: 411, endPoint x: 1029, endPoint y: 411, distance: 25.0
copy p "(210) 771-2261"
click at [503, 353] on div at bounding box center [766, 392] width 1531 height 784
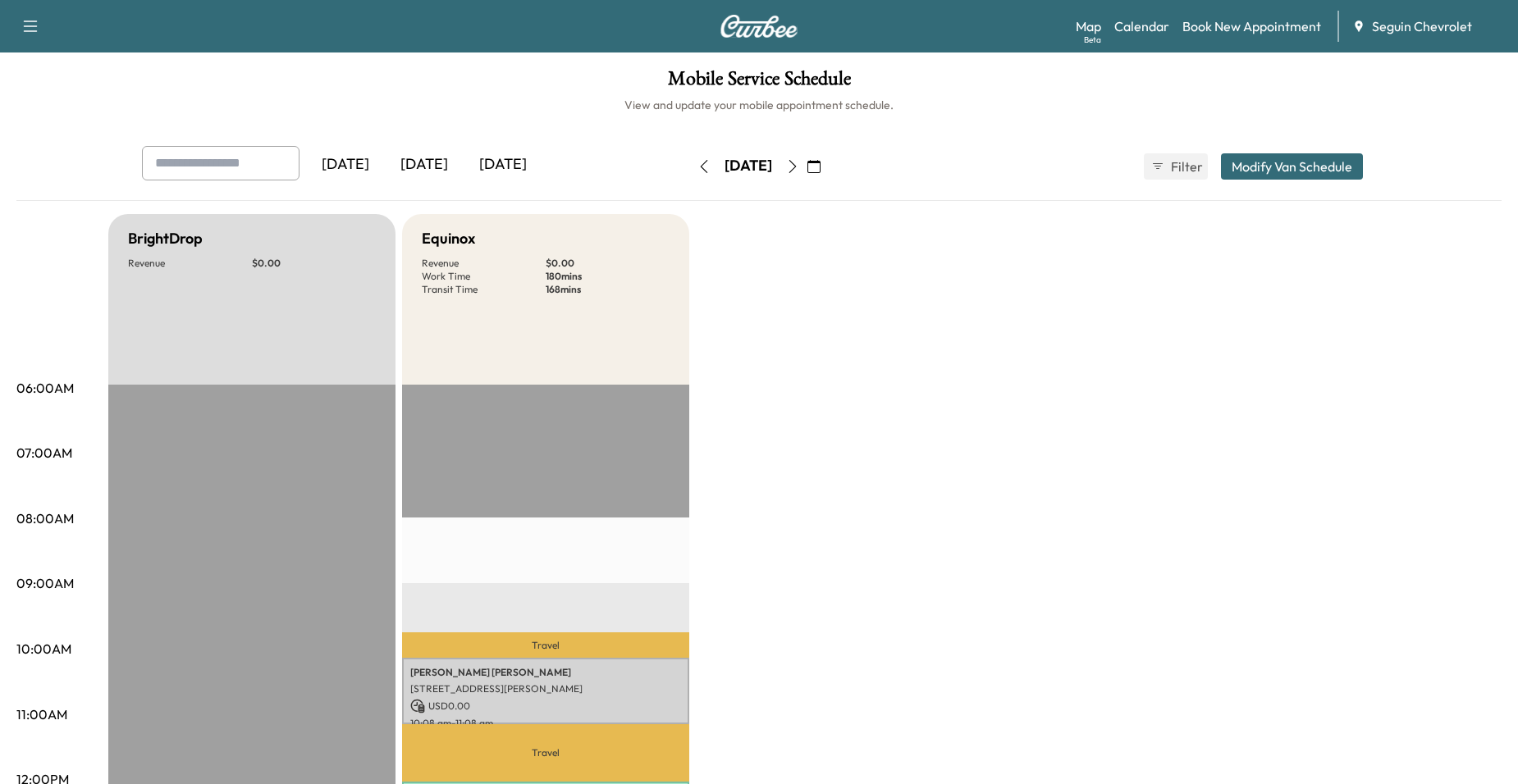
click at [800, 160] on icon "button" at bounding box center [792, 166] width 13 height 13
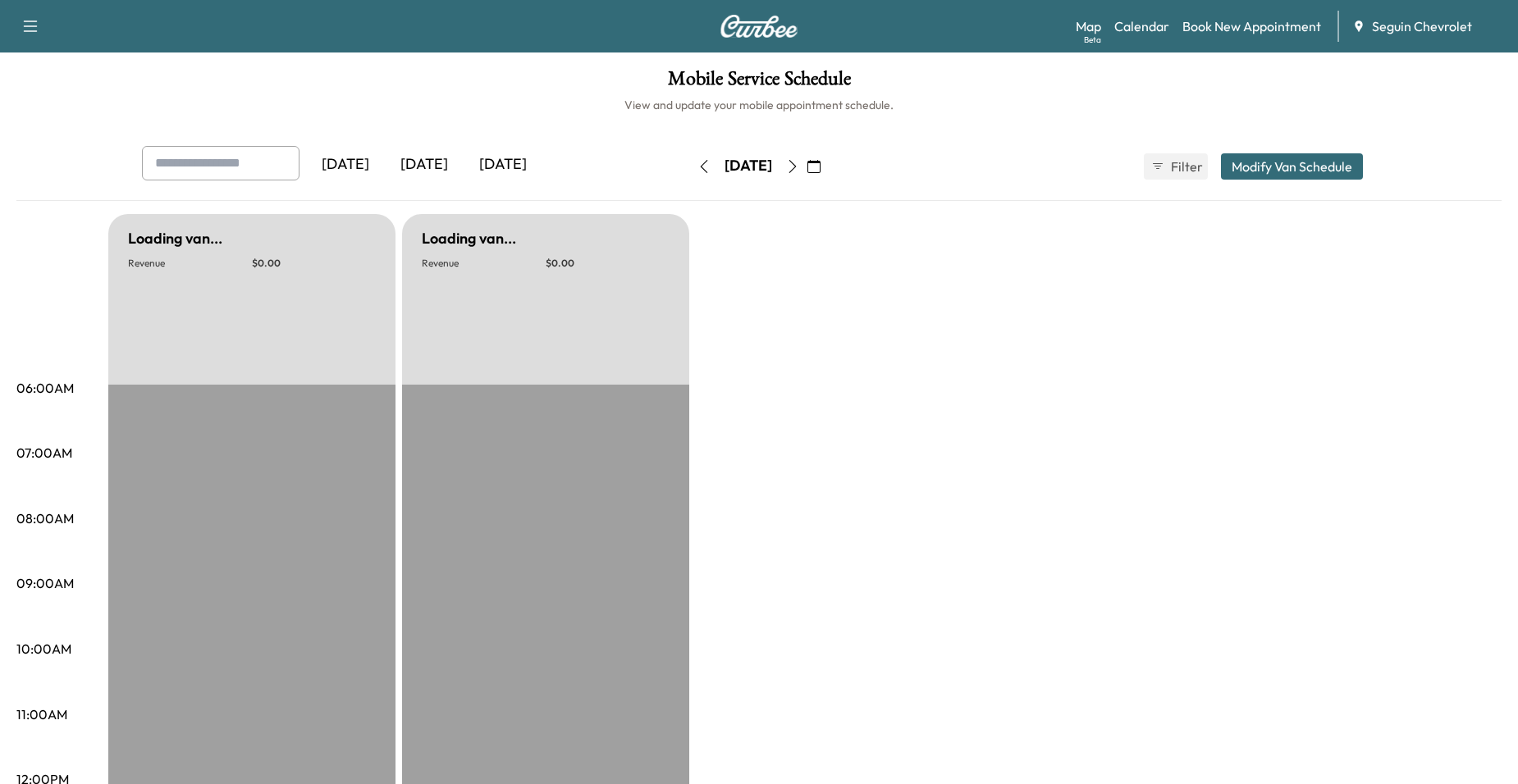
click at [800, 160] on icon "button" at bounding box center [792, 166] width 13 height 13
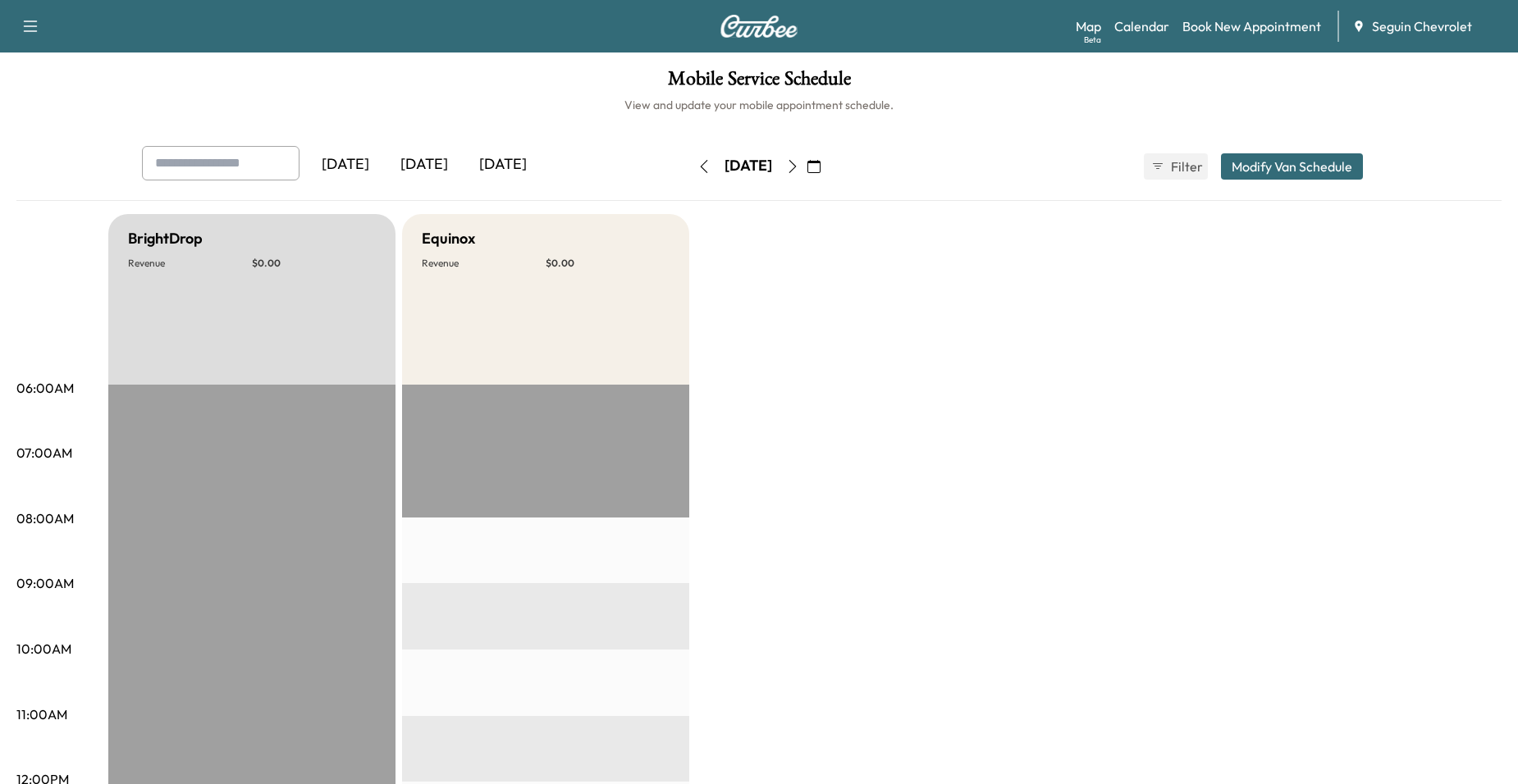
click at [800, 160] on icon "button" at bounding box center [792, 166] width 13 height 13
click at [797, 160] on icon "button" at bounding box center [793, 166] width 8 height 13
click at [807, 163] on button "button" at bounding box center [793, 166] width 28 height 27
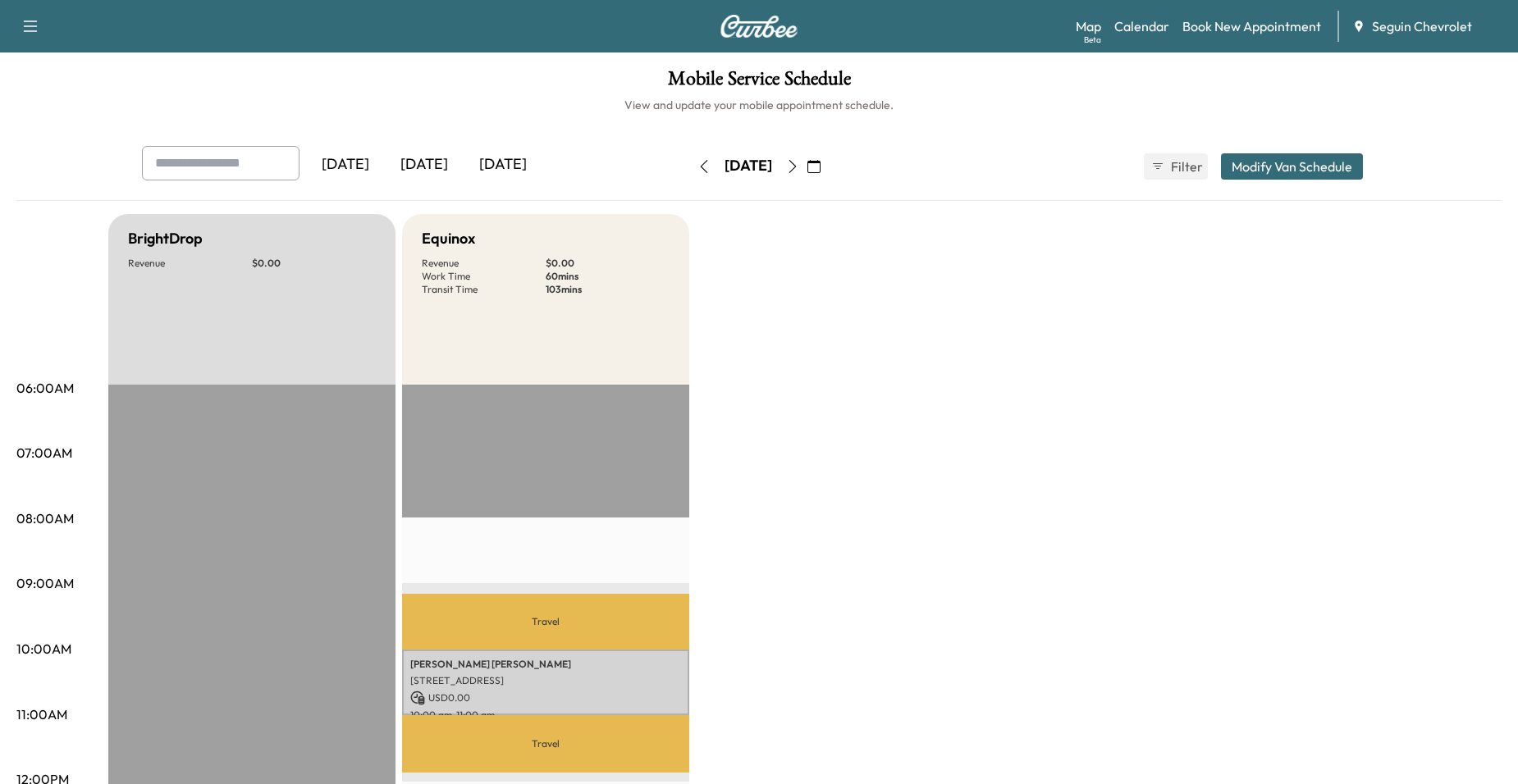
click at [800, 162] on icon "button" at bounding box center [792, 166] width 13 height 13
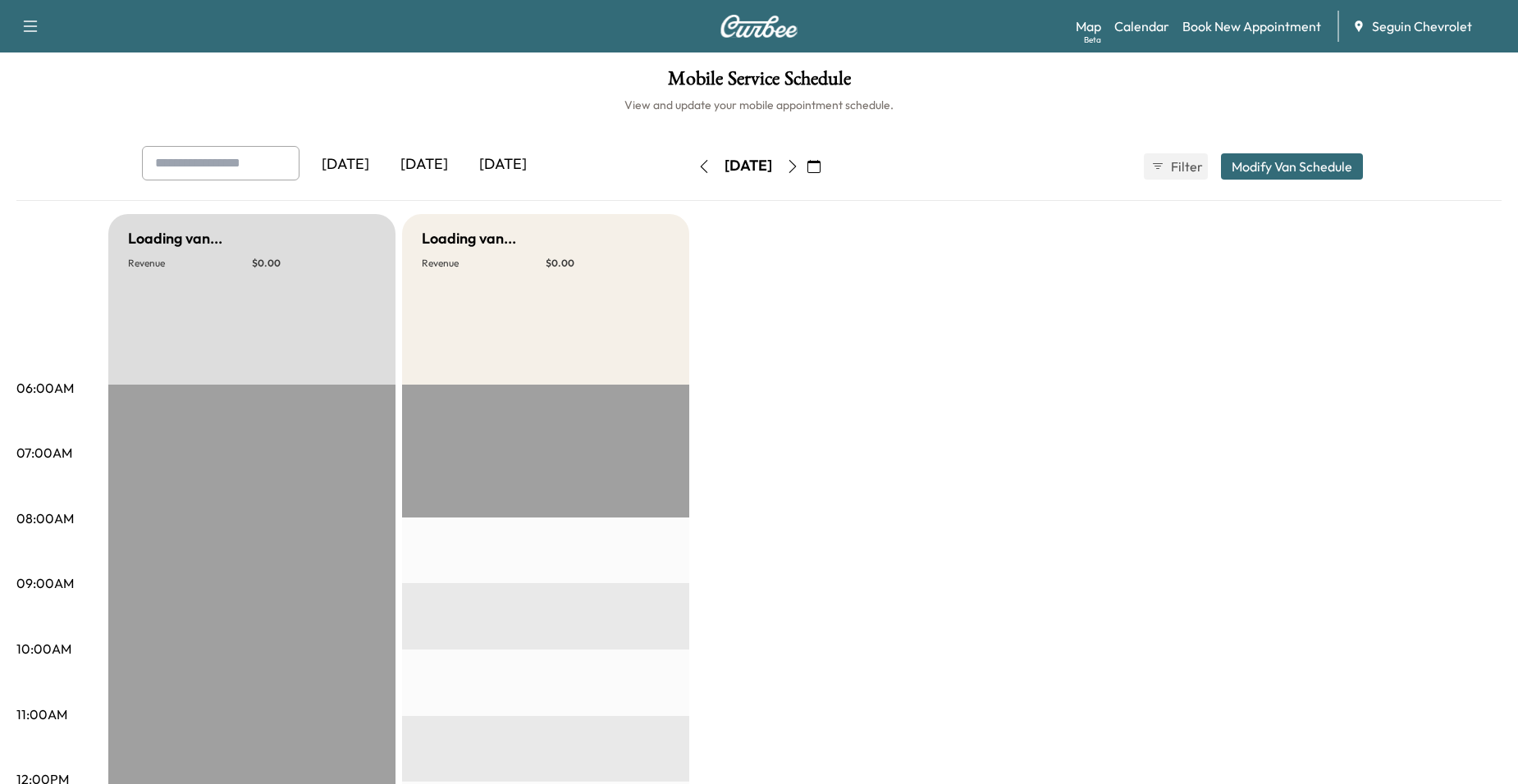
click at [800, 162] on icon "button" at bounding box center [792, 166] width 13 height 13
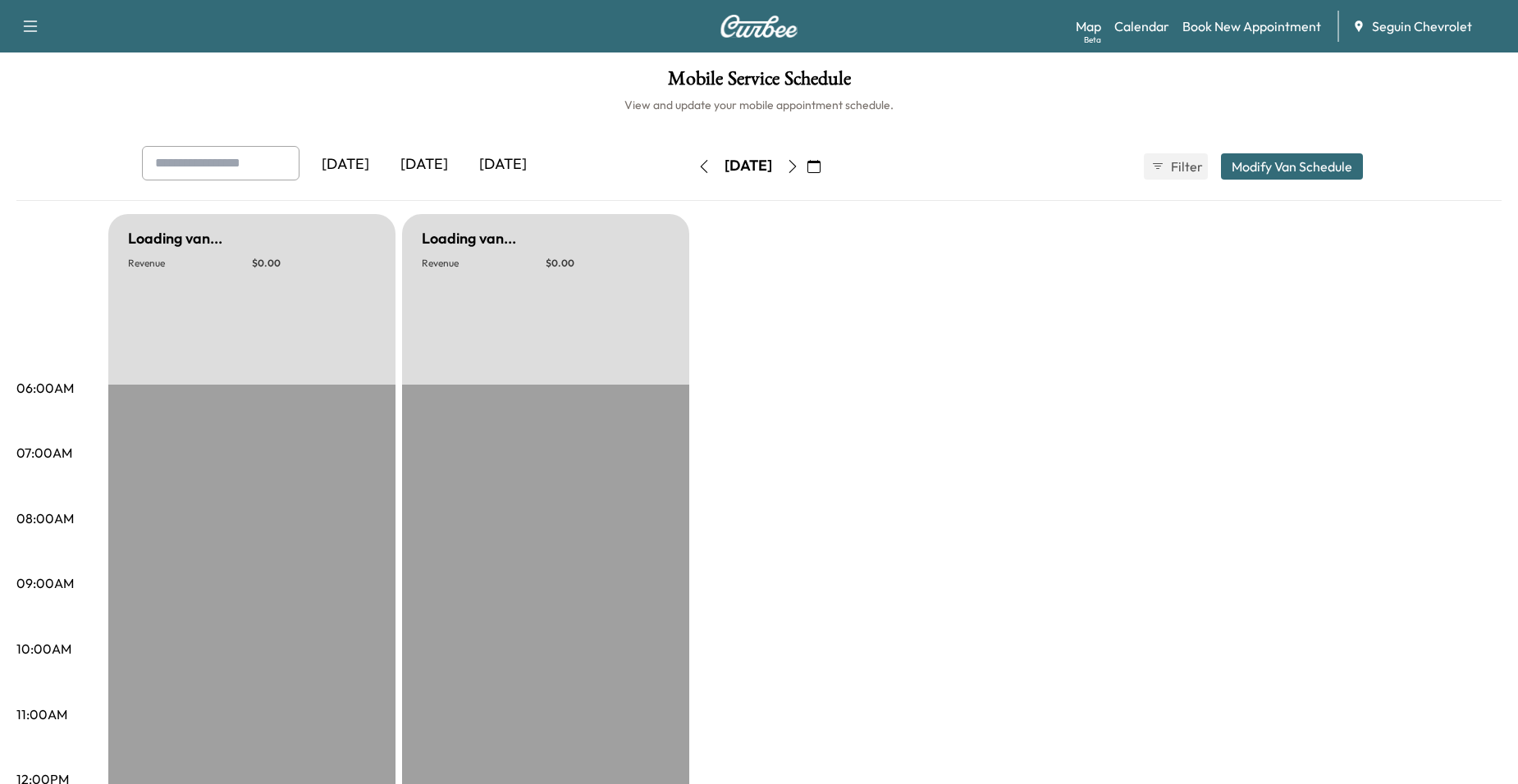
click at [800, 162] on icon "button" at bounding box center [792, 166] width 13 height 13
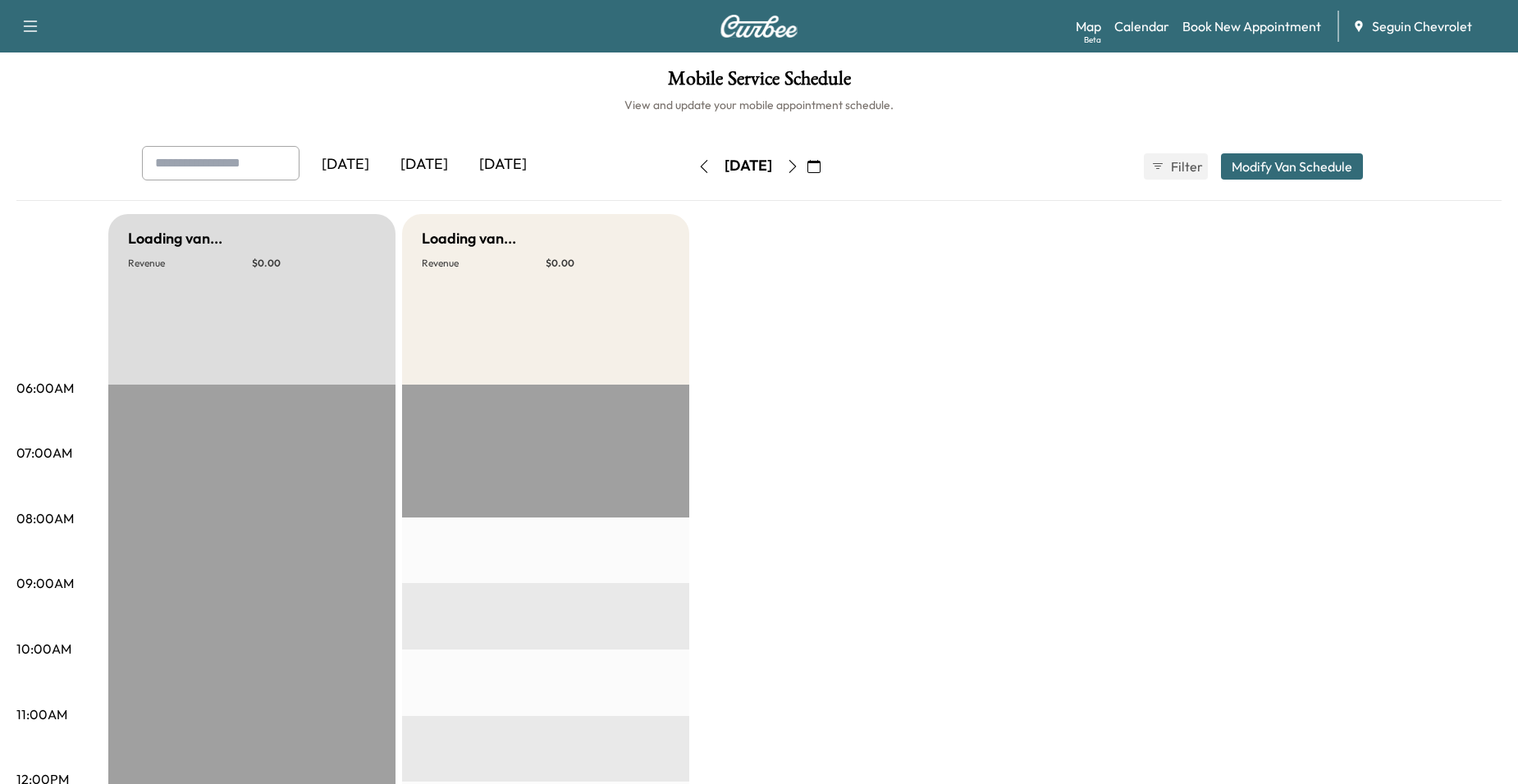
click at [797, 162] on icon "button" at bounding box center [793, 166] width 8 height 13
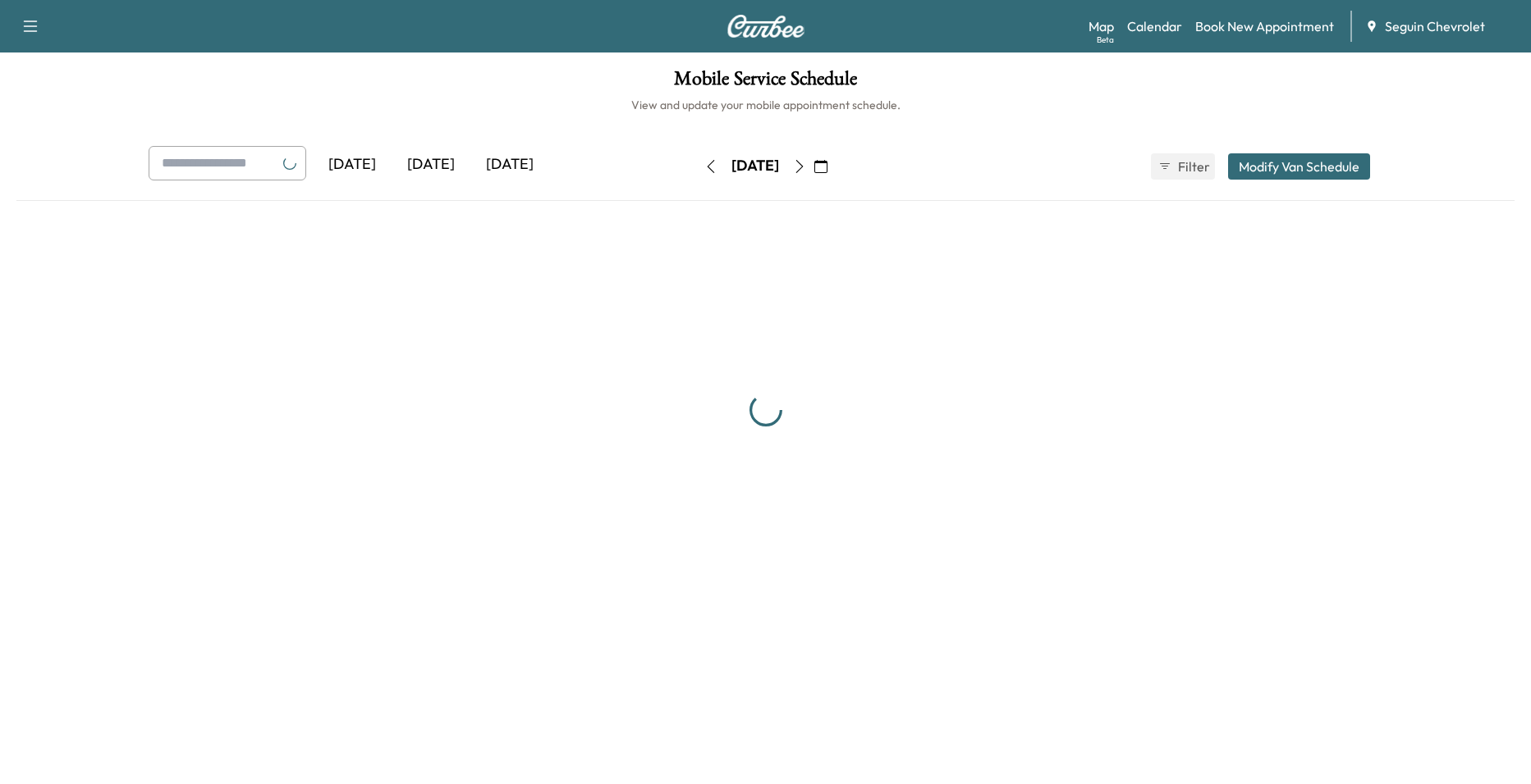
click at [814, 162] on button "button" at bounding box center [799, 166] width 28 height 27
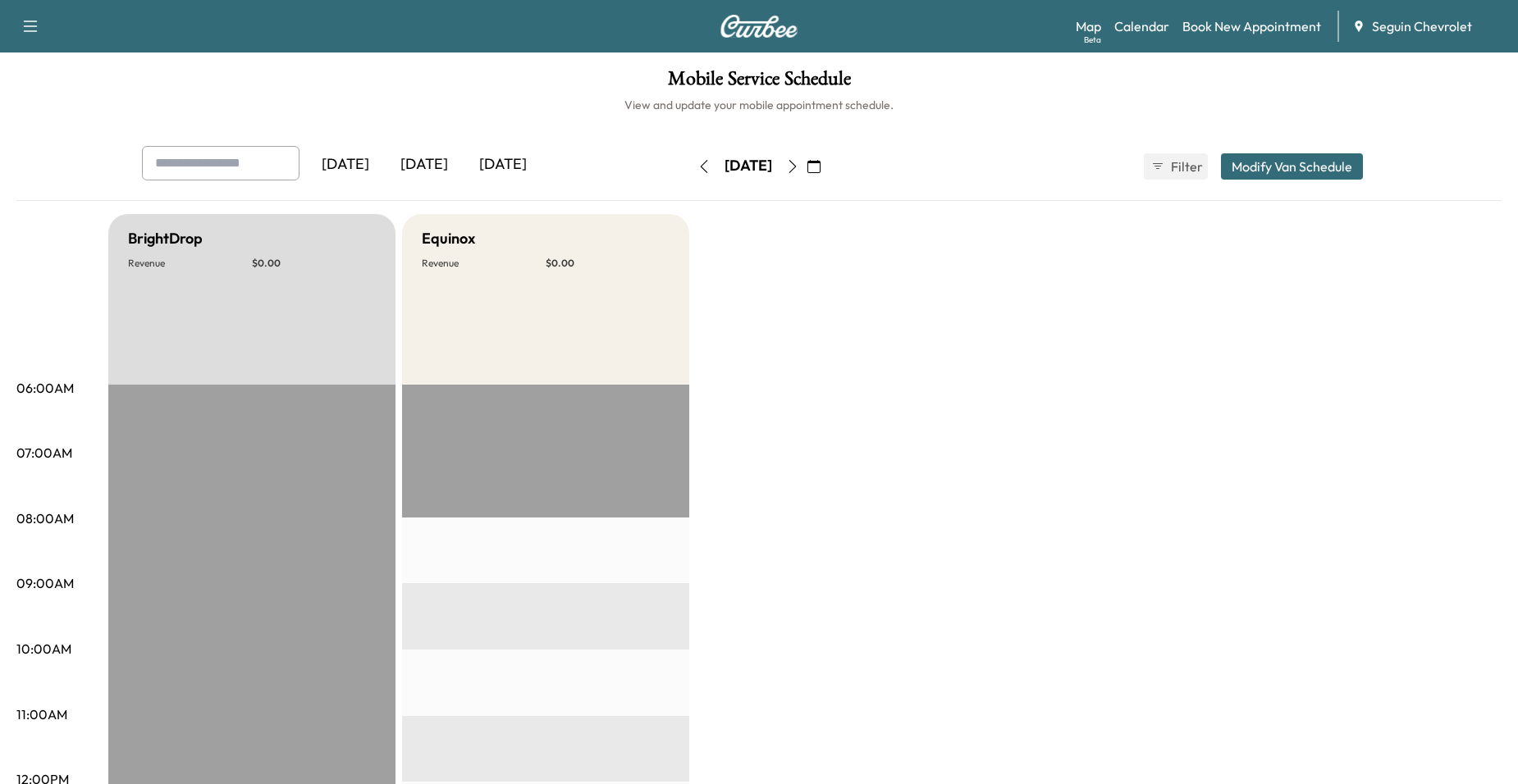
click at [690, 162] on button "button" at bounding box center [704, 166] width 28 height 27
click at [800, 162] on icon "button" at bounding box center [792, 166] width 13 height 13
click at [807, 157] on button "button" at bounding box center [793, 166] width 28 height 27
click at [807, 170] on button "button" at bounding box center [793, 166] width 28 height 27
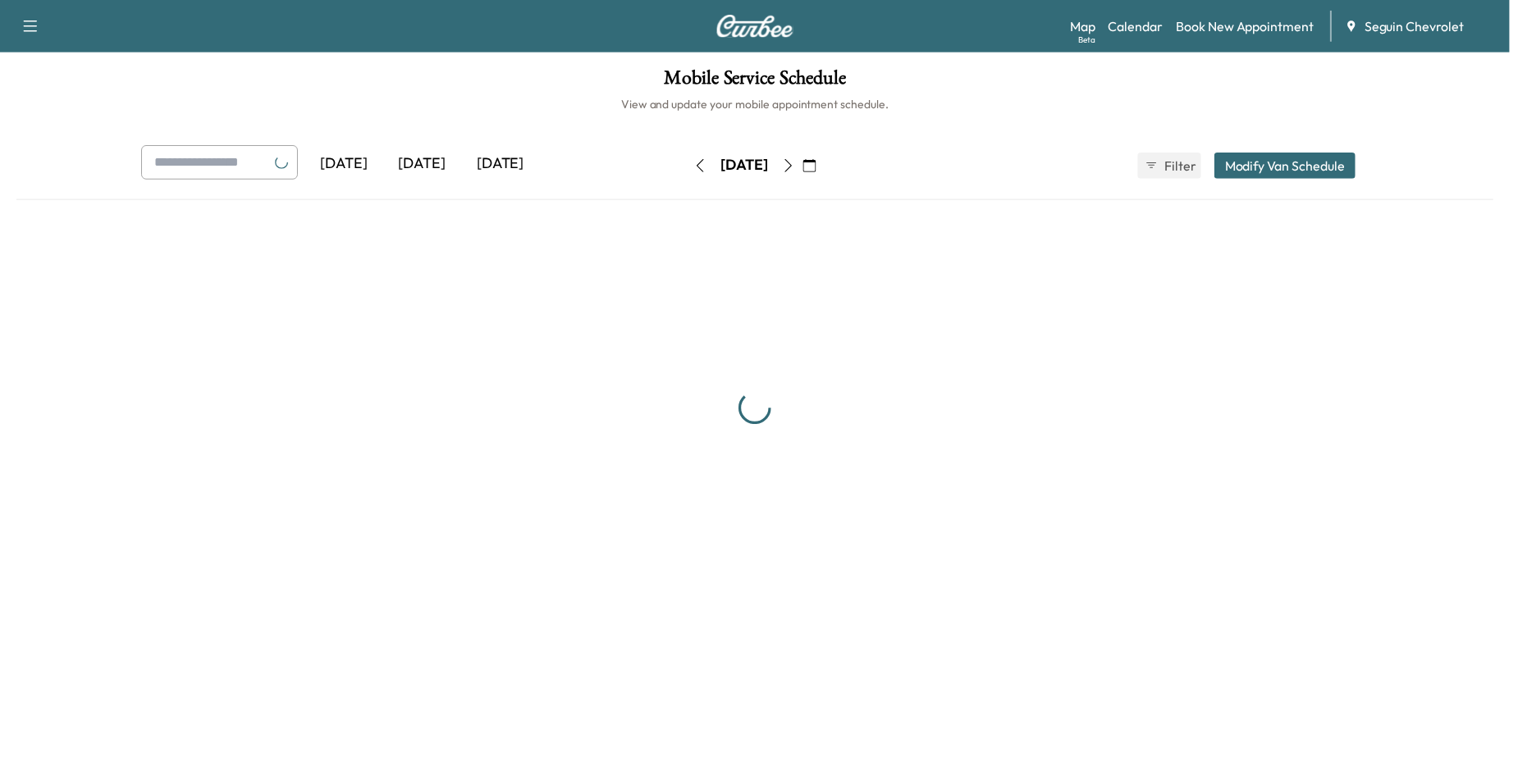
click at [800, 168] on icon "button" at bounding box center [792, 166] width 13 height 13
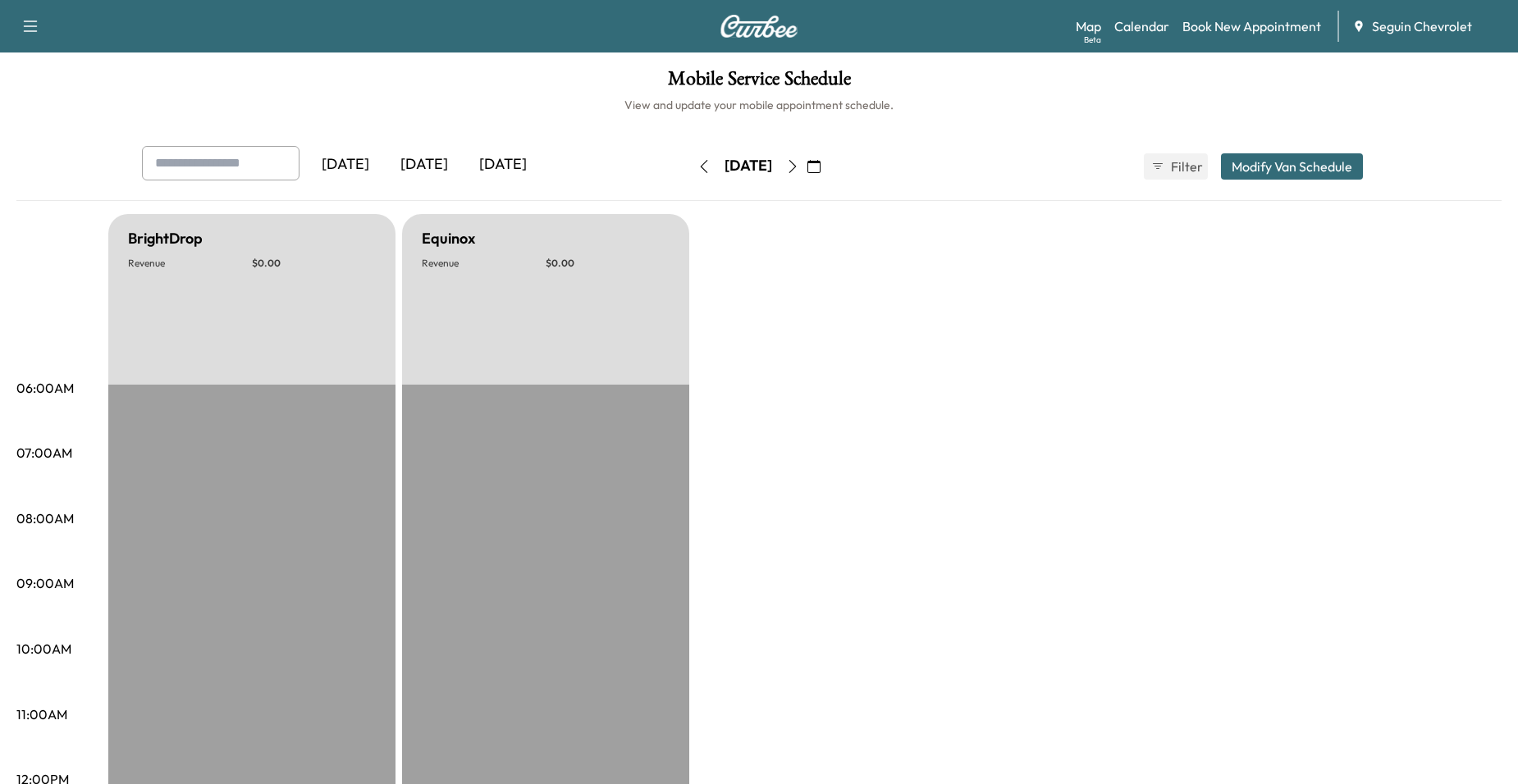
click at [807, 168] on button "button" at bounding box center [793, 166] width 28 height 27
click at [800, 166] on icon "button" at bounding box center [792, 166] width 13 height 13
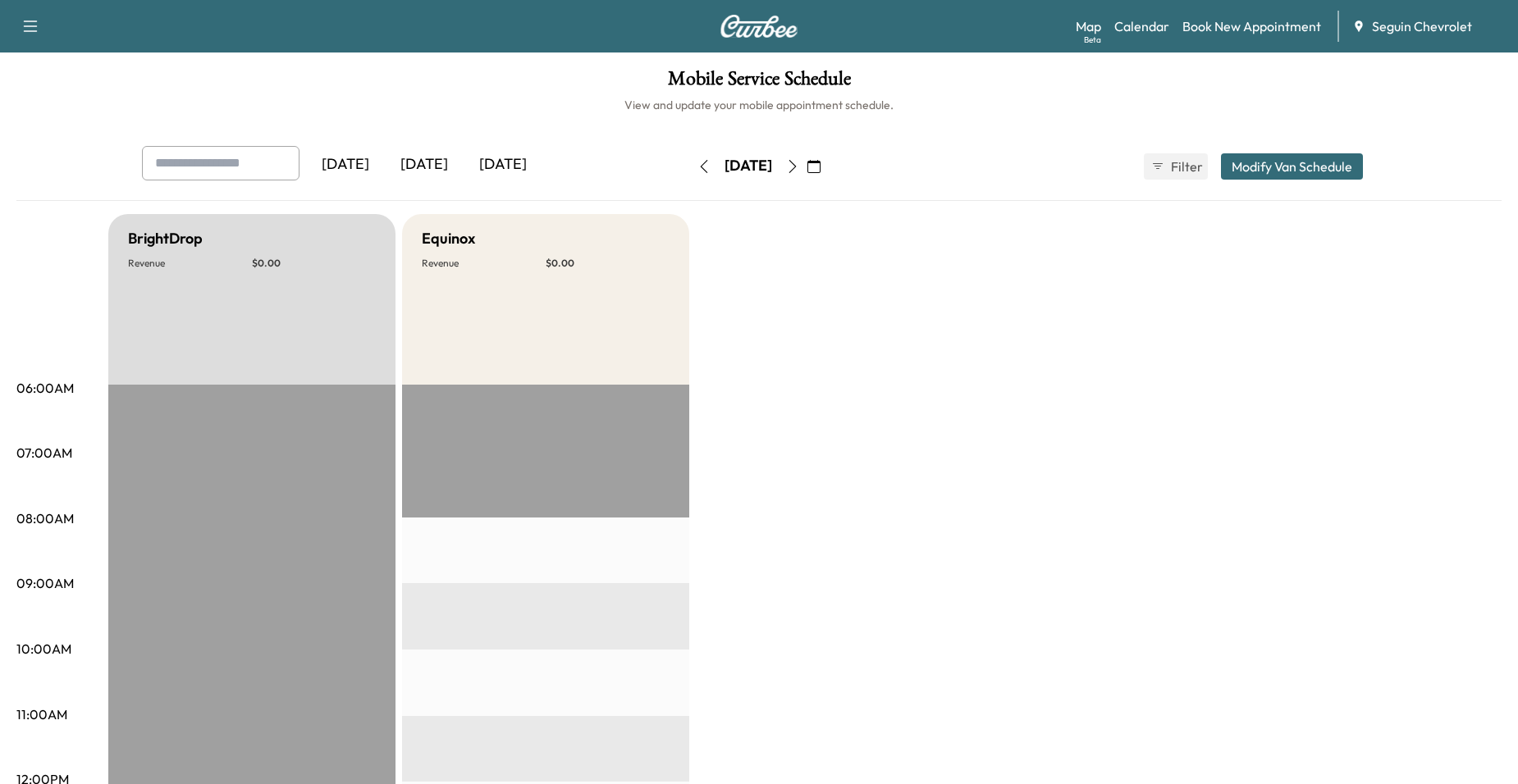
click at [800, 165] on icon "button" at bounding box center [792, 166] width 13 height 13
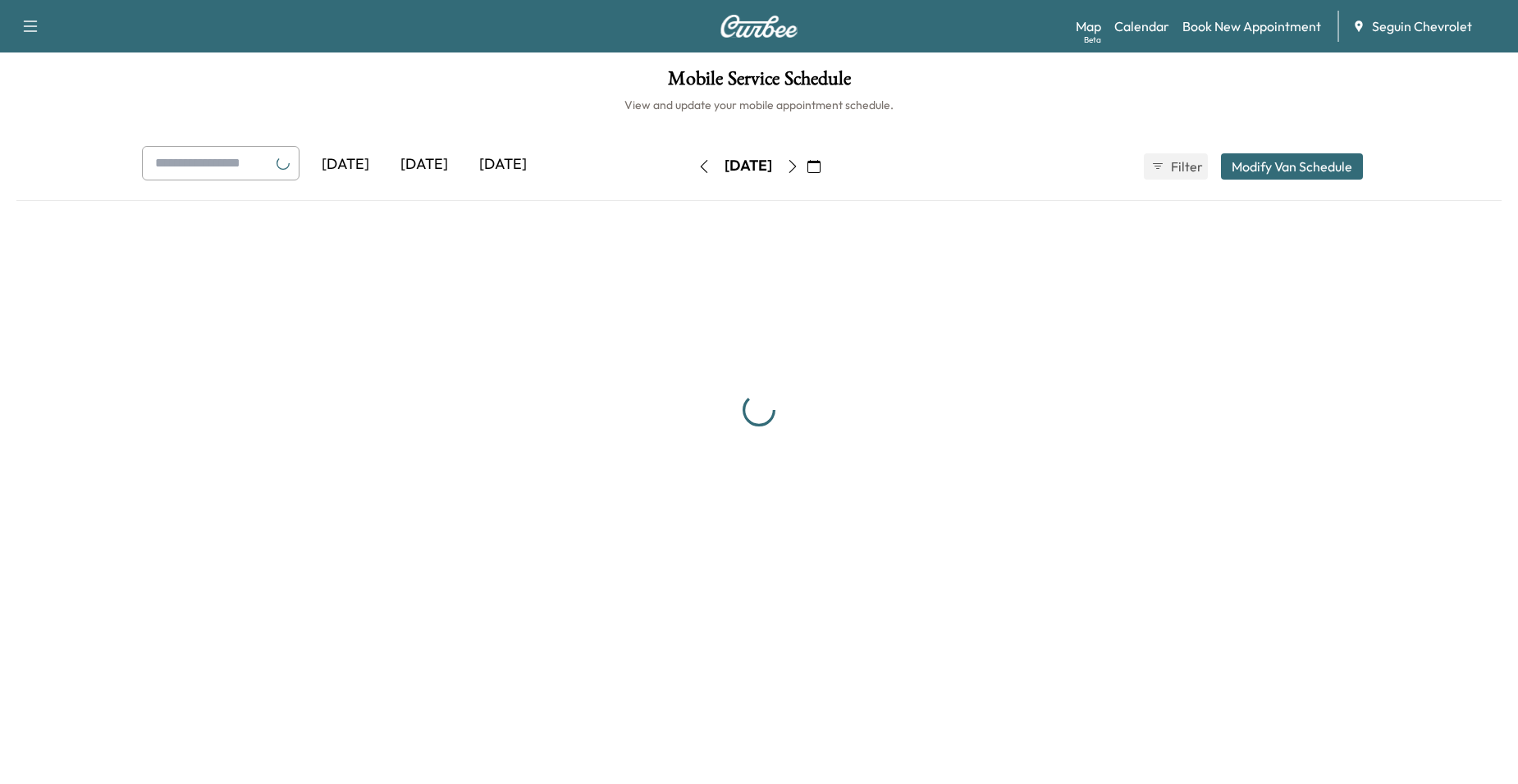
click at [800, 165] on icon "button" at bounding box center [792, 166] width 13 height 13
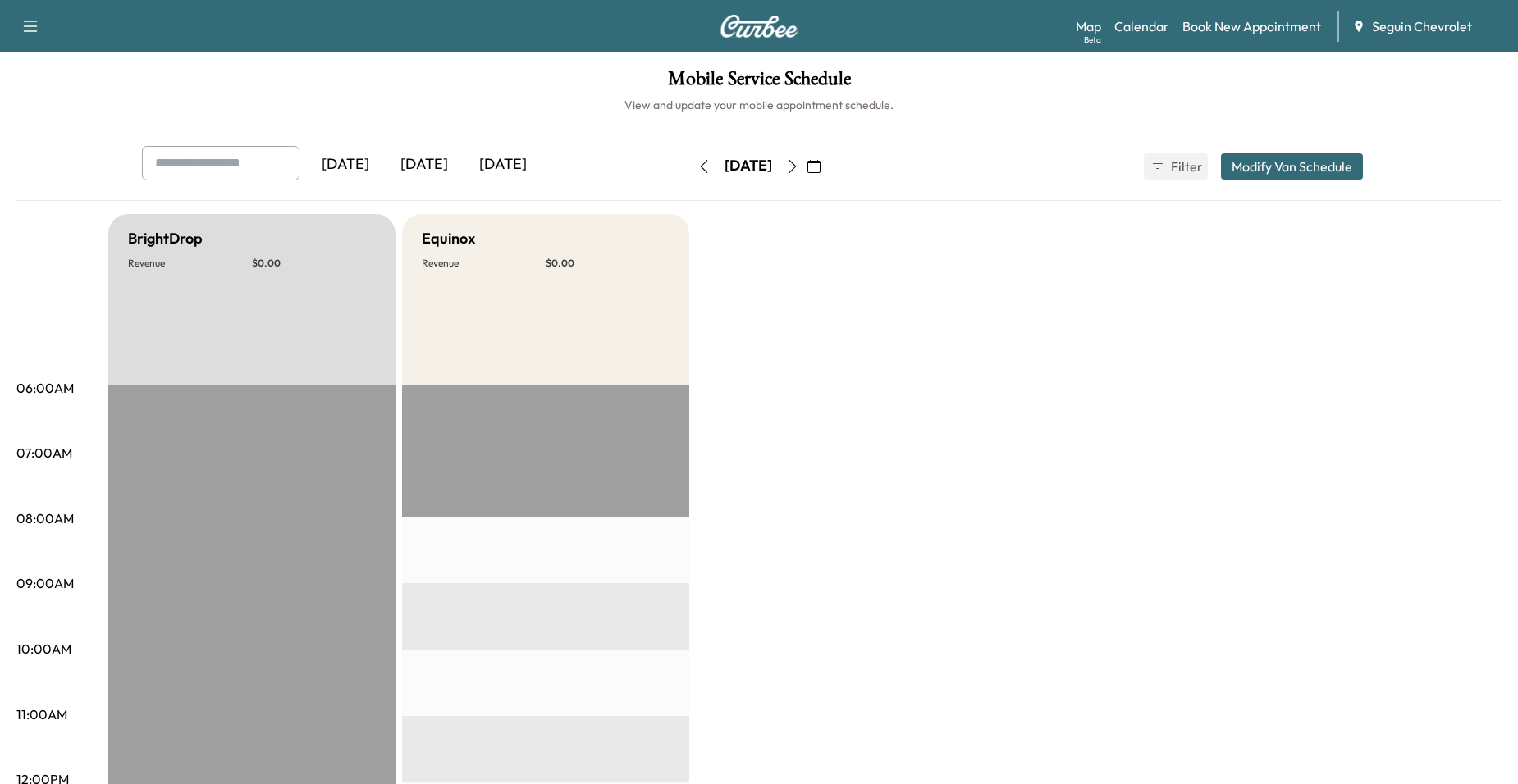
click at [800, 167] on icon "button" at bounding box center [792, 166] width 13 height 13
click at [690, 171] on button "button" at bounding box center [704, 166] width 28 height 27
click at [690, 171] on div "Thursday, November 6" at bounding box center [748, 166] width 117 height 27
click at [797, 165] on icon "button" at bounding box center [793, 166] width 8 height 13
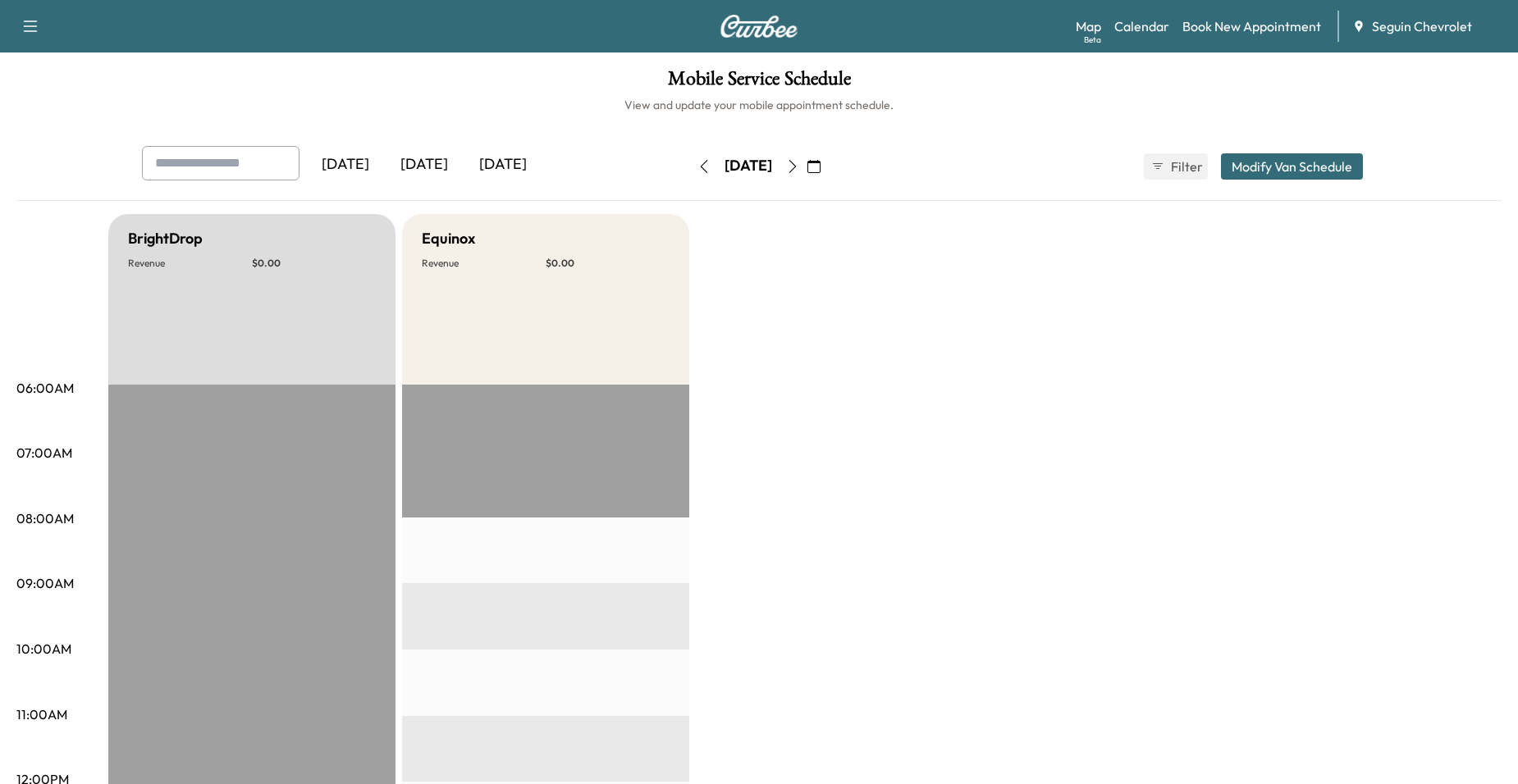
click at [800, 170] on icon "button" at bounding box center [792, 166] width 13 height 13
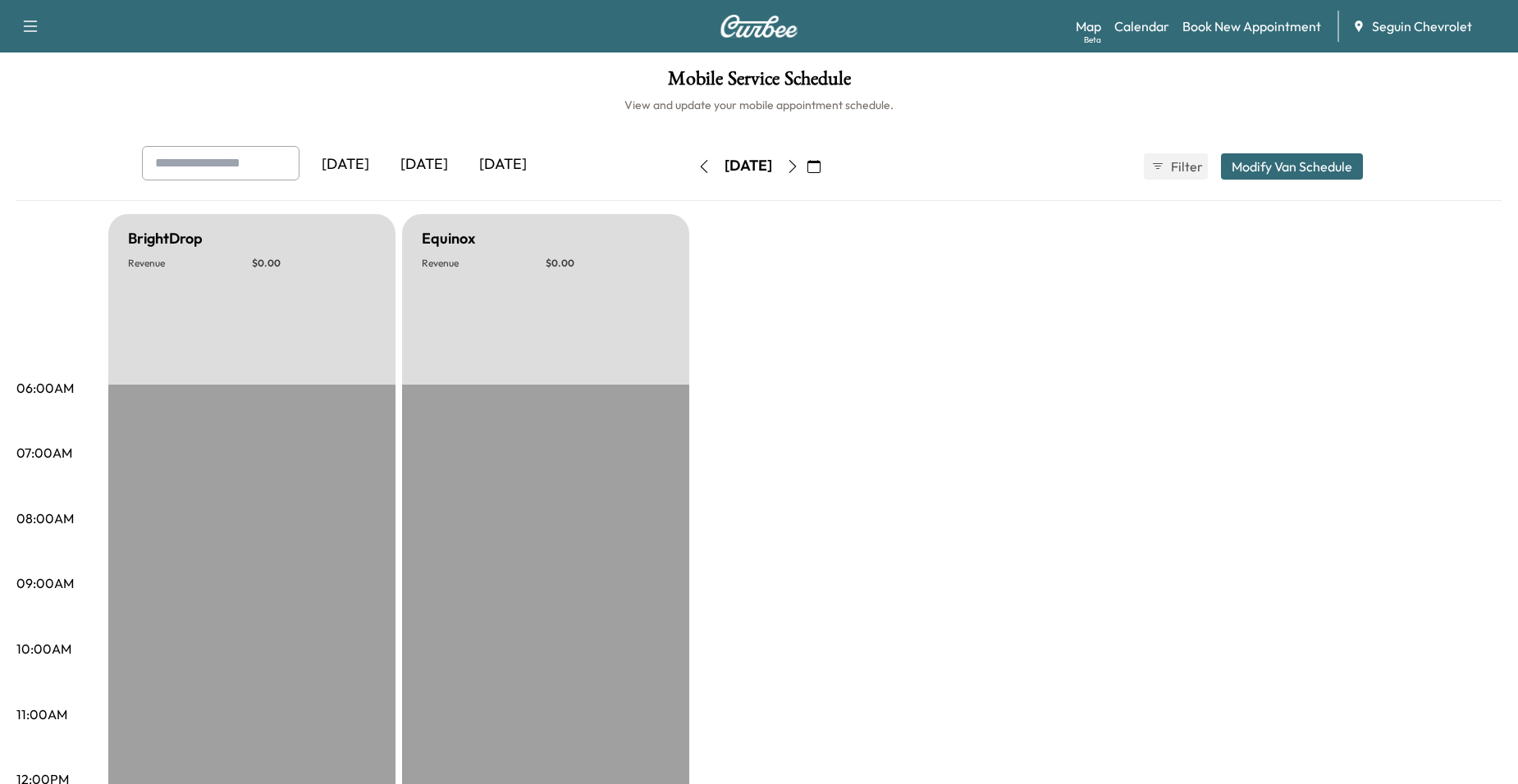
click at [807, 154] on button "button" at bounding box center [793, 166] width 28 height 27
click at [828, 165] on button "button" at bounding box center [814, 166] width 28 height 27
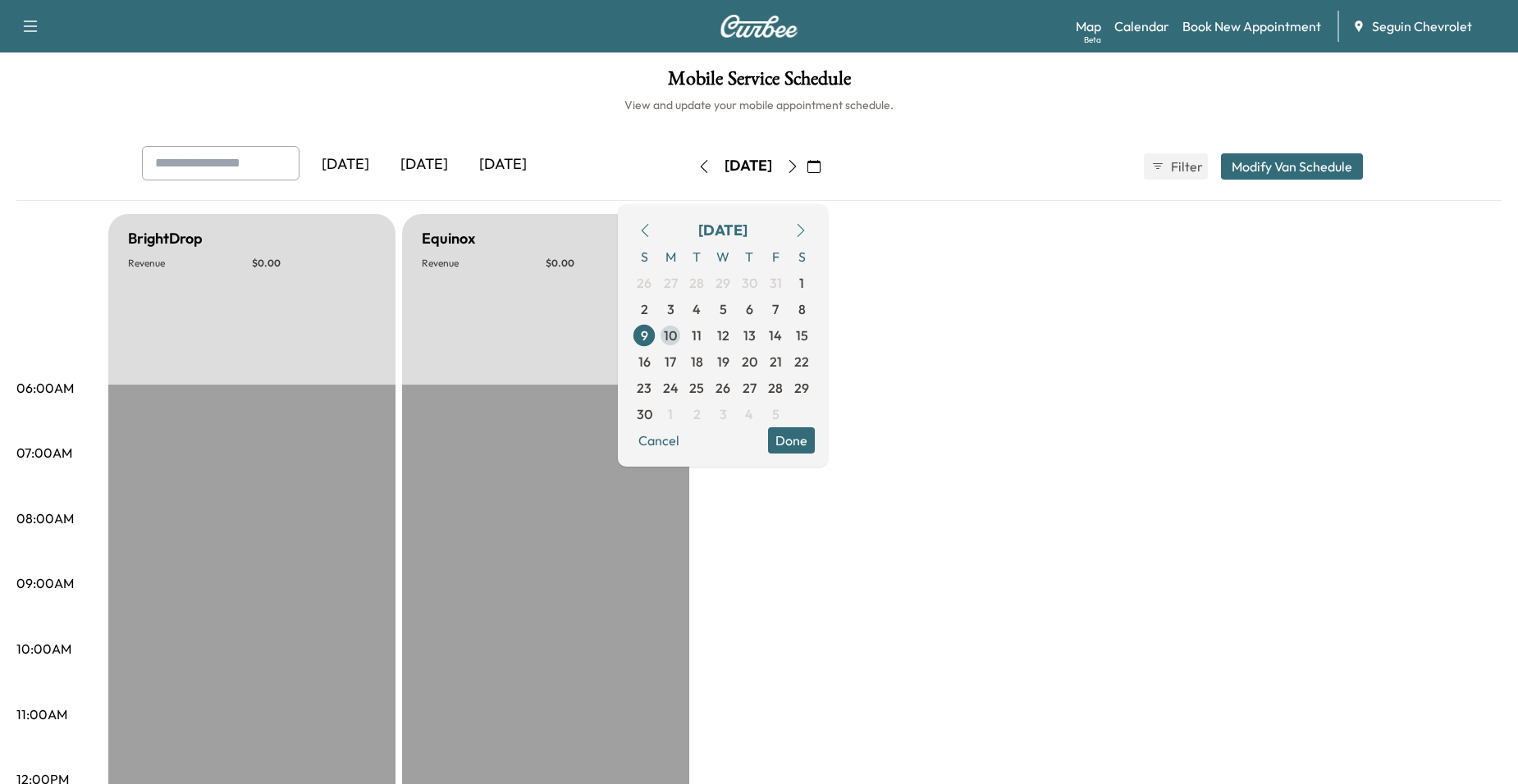
click at [684, 343] on span "10" at bounding box center [670, 335] width 27 height 27
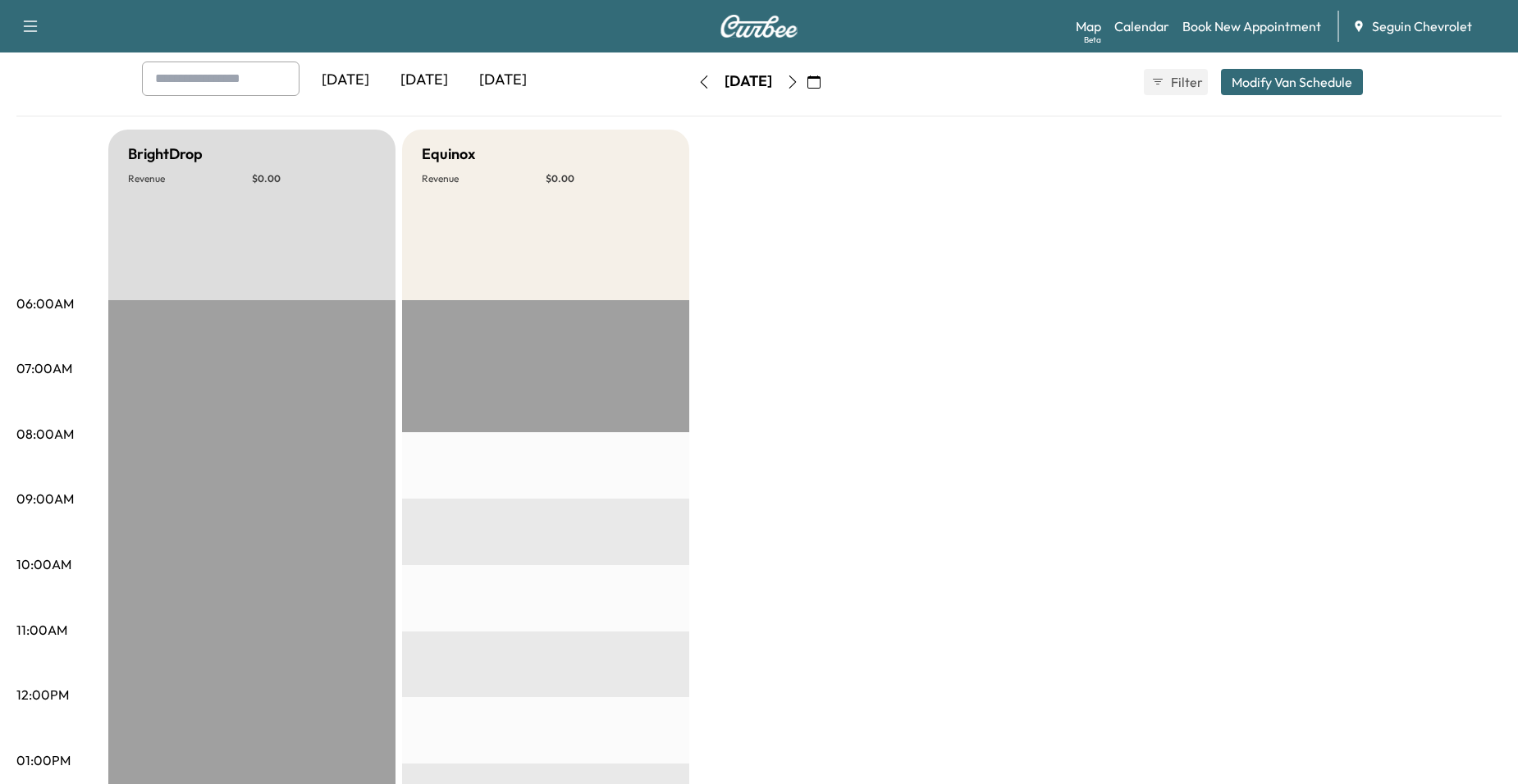
scroll to position [82, 0]
click at [807, 88] on button "button" at bounding box center [793, 84] width 28 height 27
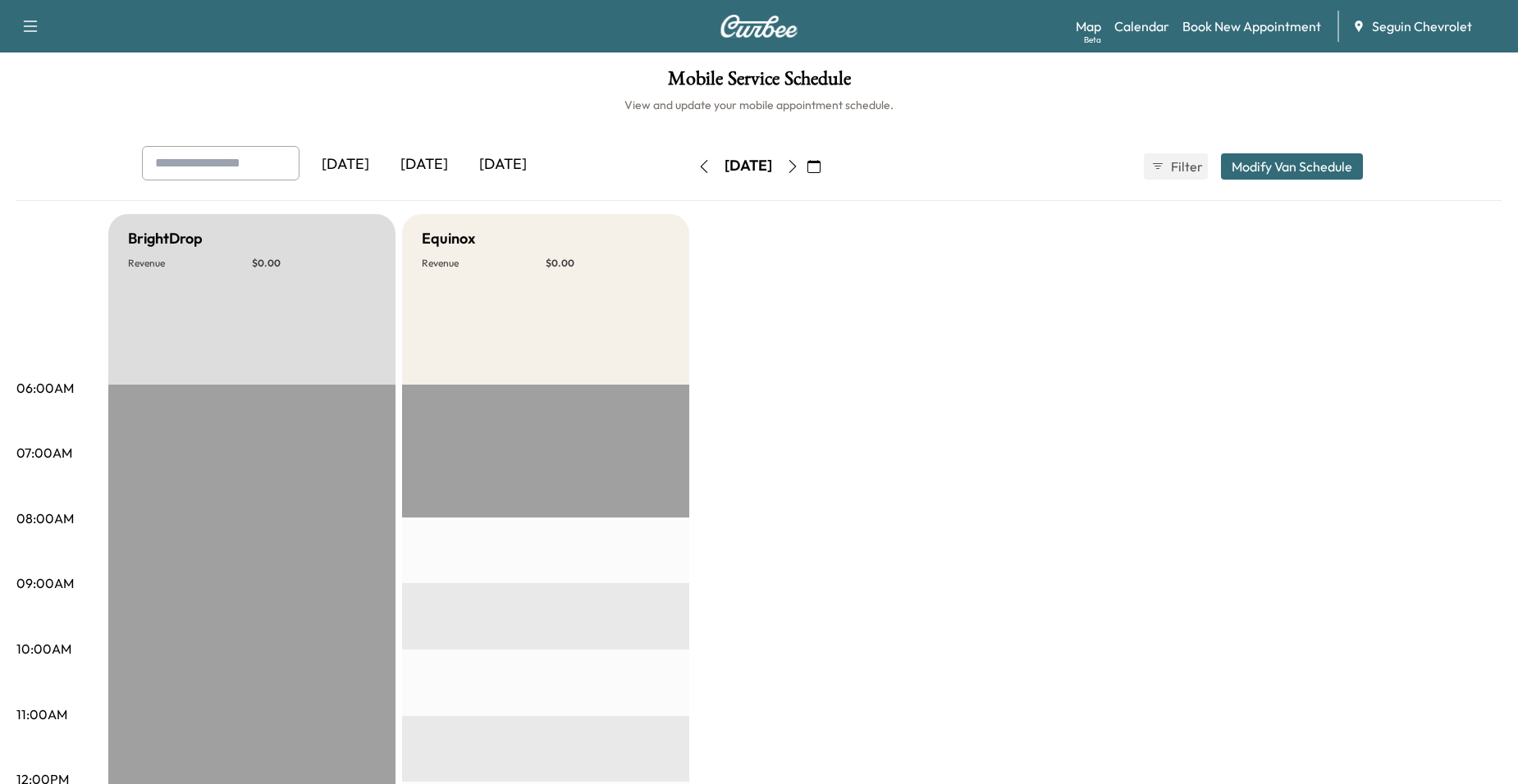
click at [807, 162] on button "button" at bounding box center [793, 166] width 28 height 27
click at [807, 165] on button "button" at bounding box center [793, 166] width 28 height 27
click at [800, 171] on icon "button" at bounding box center [792, 166] width 13 height 13
click at [698, 165] on icon "button" at bounding box center [704, 166] width 13 height 13
click at [807, 154] on button "button" at bounding box center [793, 166] width 28 height 27
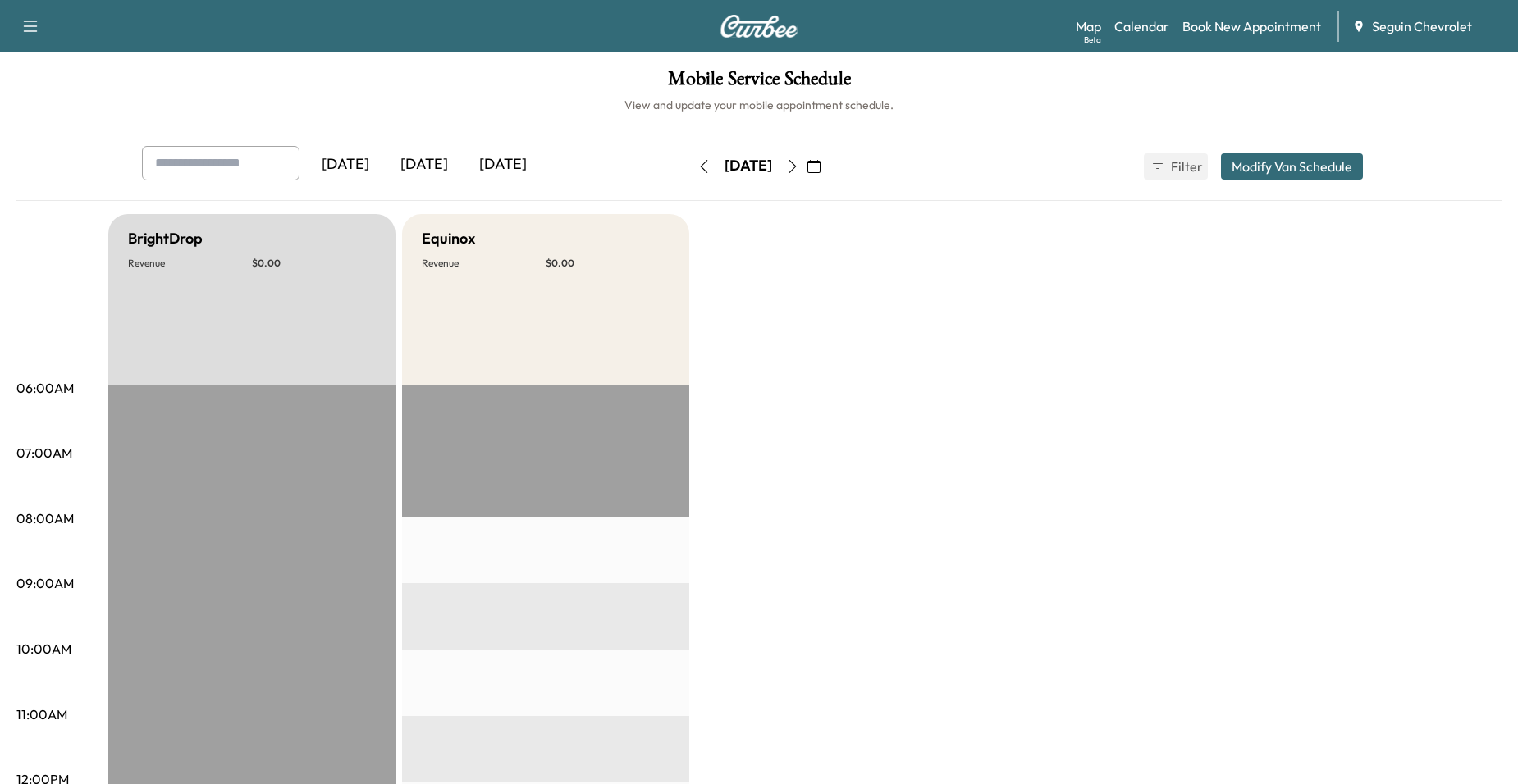
click at [698, 171] on icon "button" at bounding box center [704, 166] width 13 height 13
click at [698, 165] on icon "button" at bounding box center [704, 166] width 13 height 13
click at [828, 174] on button "button" at bounding box center [814, 166] width 28 height 27
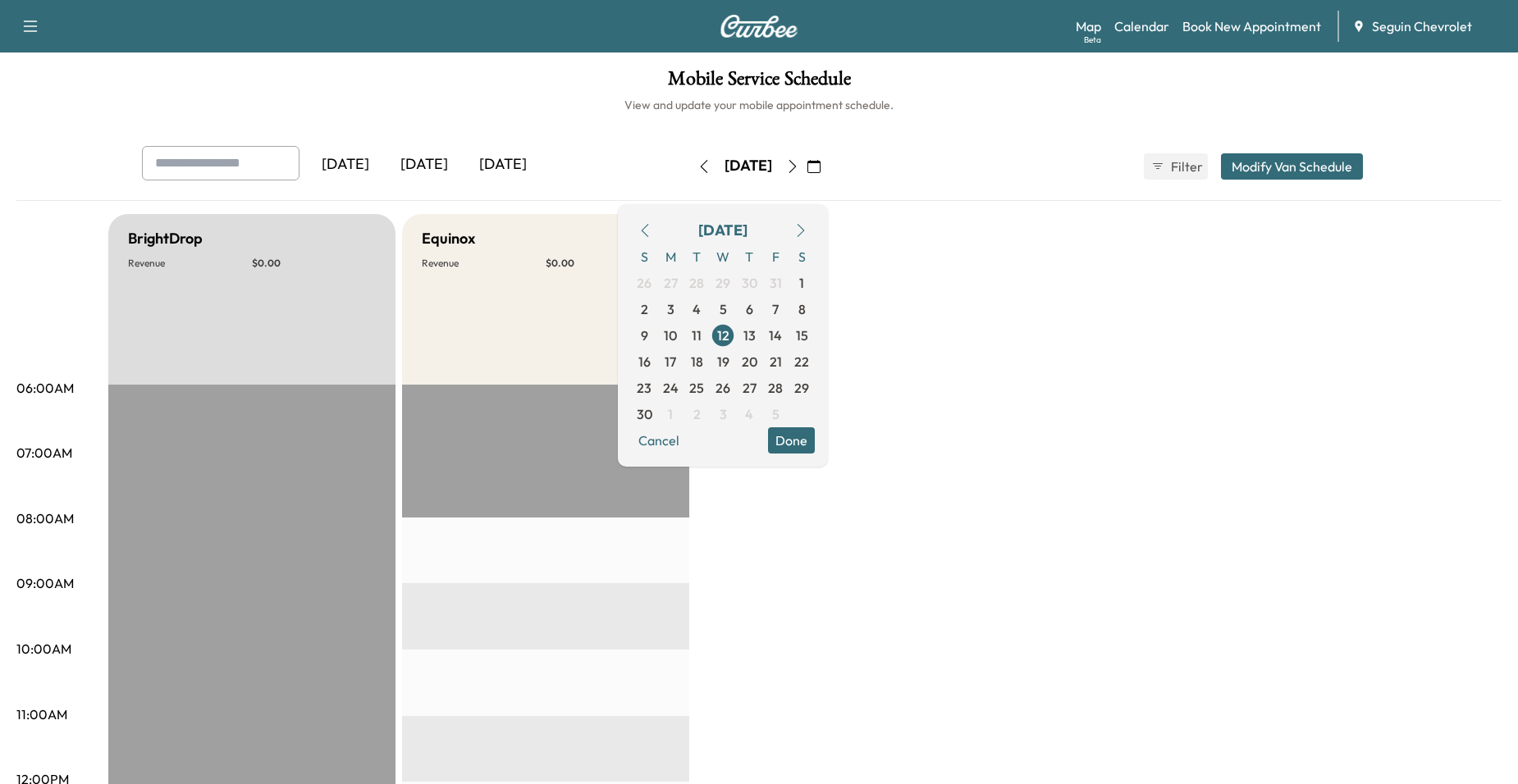
click at [800, 163] on icon "button" at bounding box center [792, 166] width 13 height 13
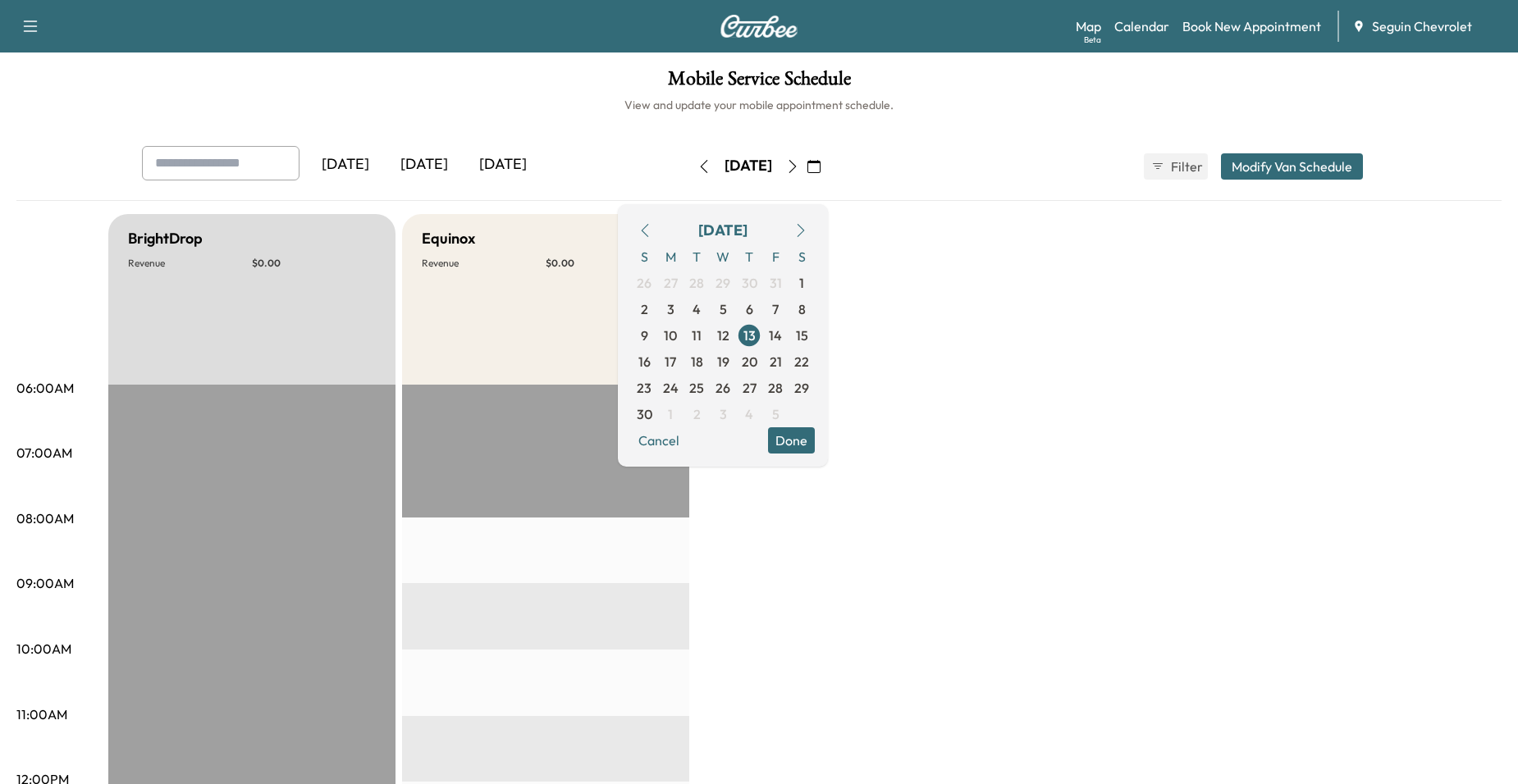
click at [828, 170] on button "button" at bounding box center [814, 166] width 28 height 27
